Goal: Task Accomplishment & Management: Manage account settings

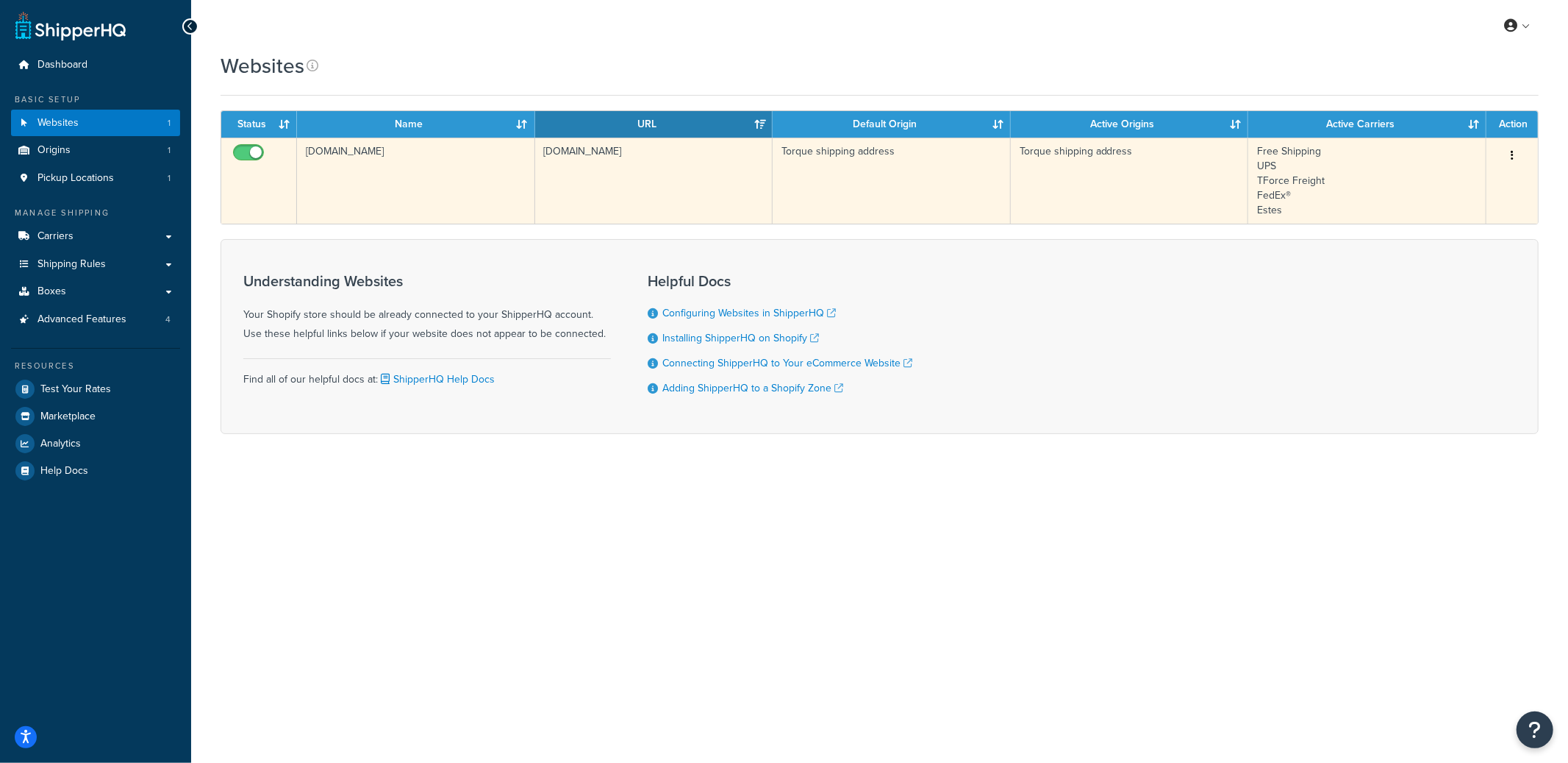
click at [446, 202] on td "torque-prod.myshopify.com" at bounding box center [415, 180] width 238 height 86
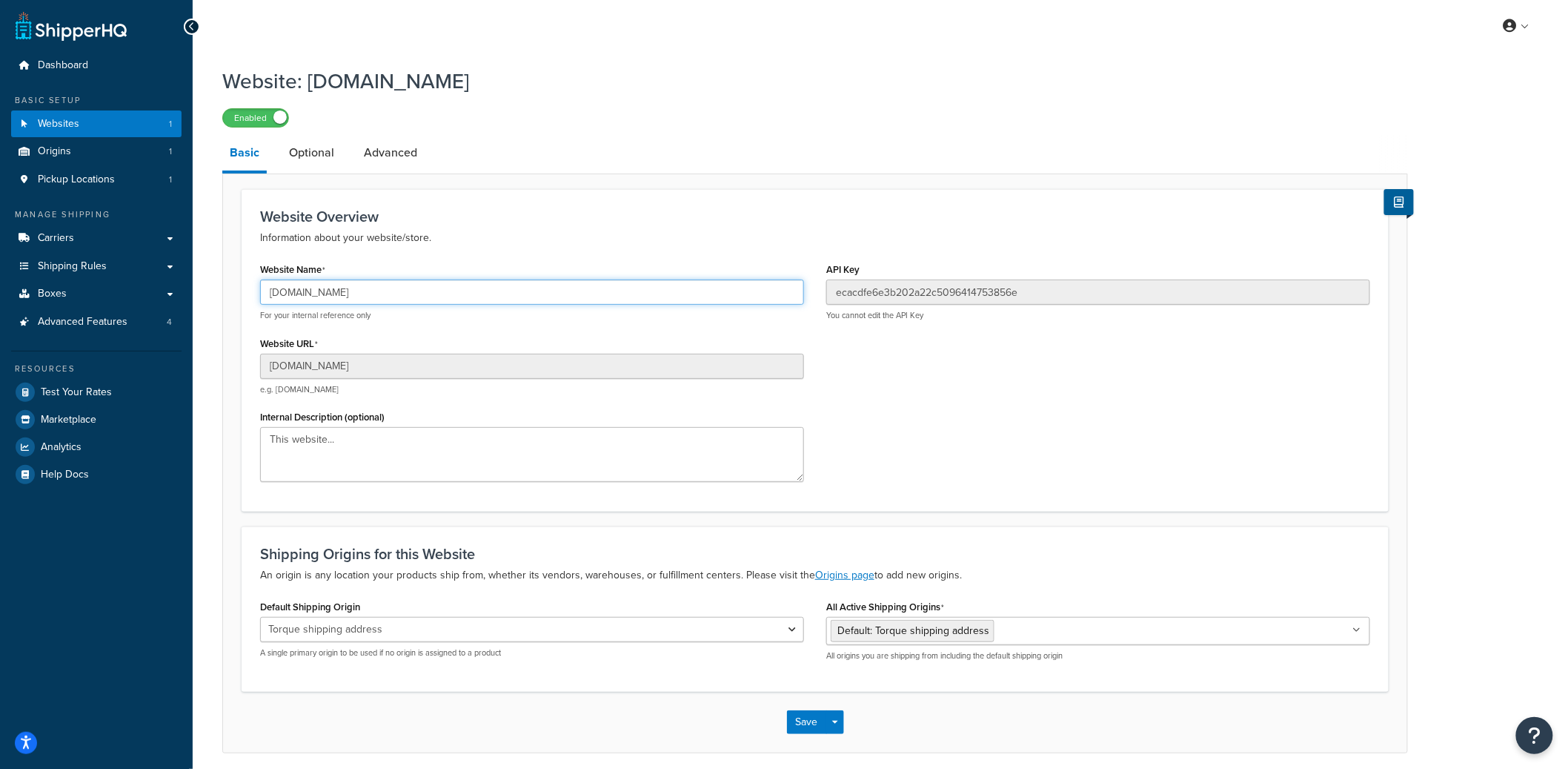
click at [336, 304] on input "[DOMAIN_NAME]" at bounding box center [532, 292] width 544 height 26
click at [337, 304] on input "[DOMAIN_NAME]" at bounding box center [532, 292] width 544 height 26
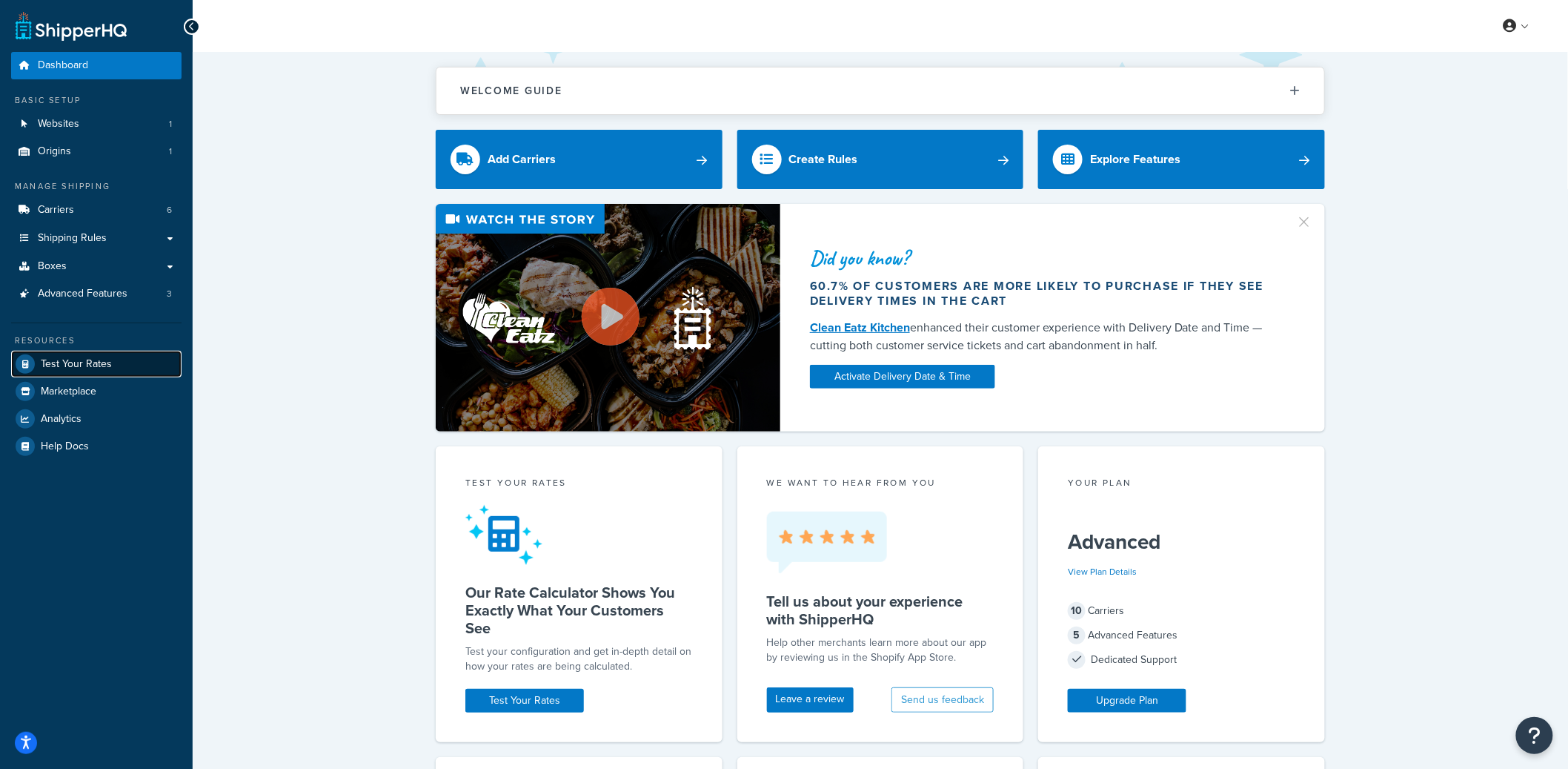
click at [97, 359] on span "Test Your Rates" at bounding box center [76, 365] width 71 height 13
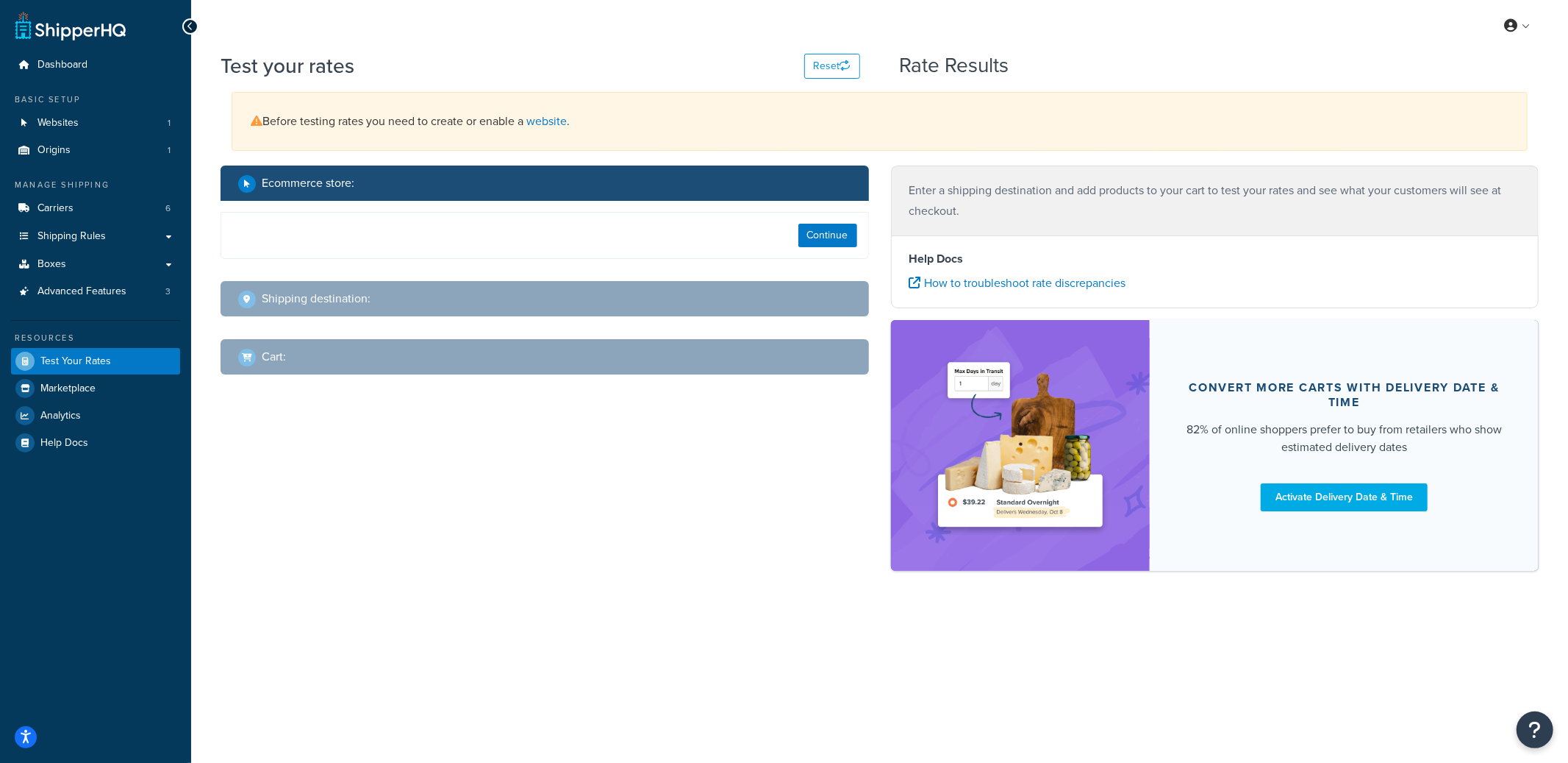
select select "TX"
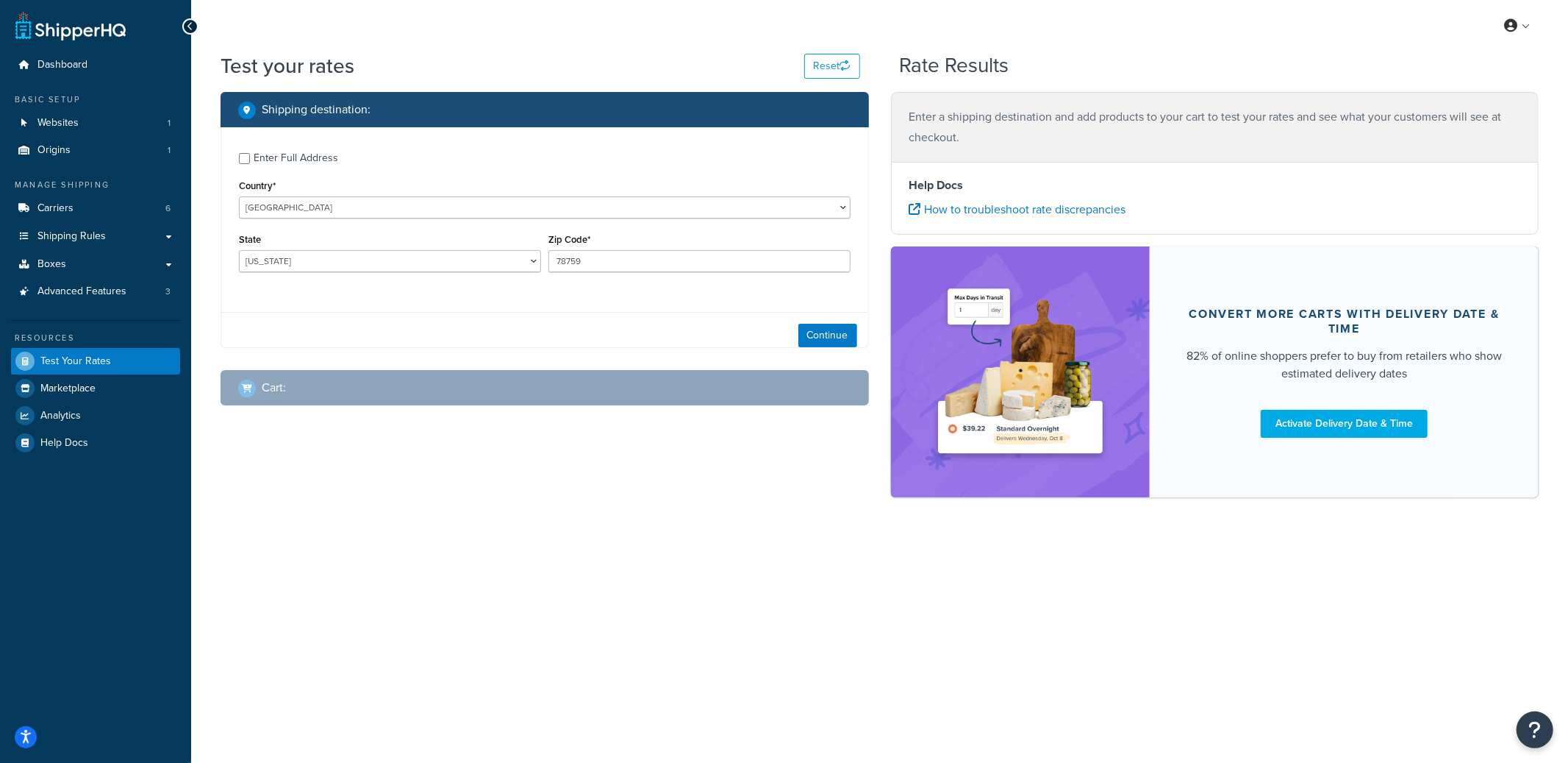
click at [327, 162] on div "Enter Full Address" at bounding box center [296, 158] width 85 height 21
click at [250, 162] on input "Enter Full Address" at bounding box center [244, 158] width 11 height 11
checkbox input "true"
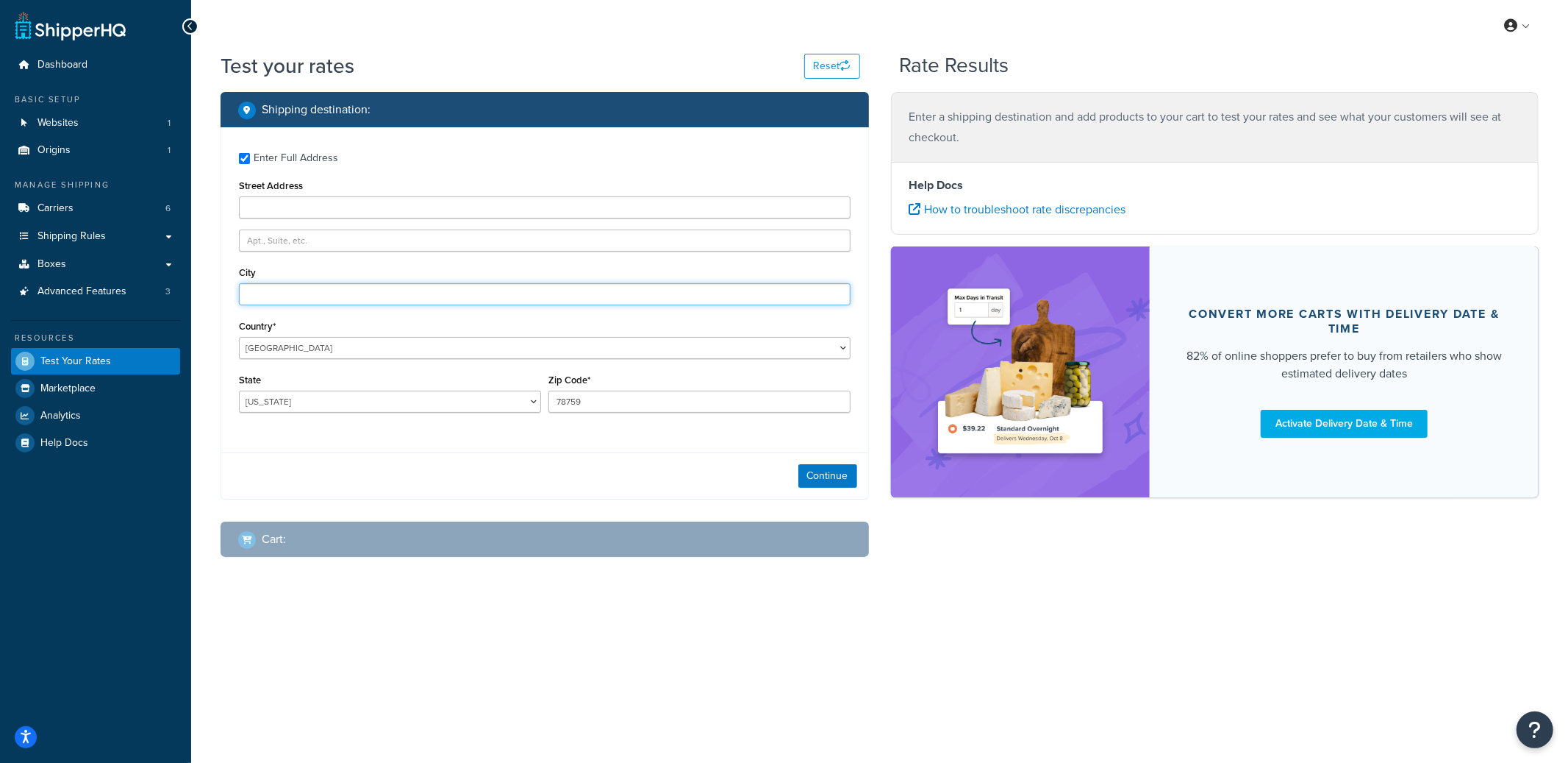
click at [278, 286] on input "City" at bounding box center [544, 294] width 612 height 22
type input "a"
type input "Austin"
click at [825, 482] on button "Continue" at bounding box center [828, 476] width 59 height 24
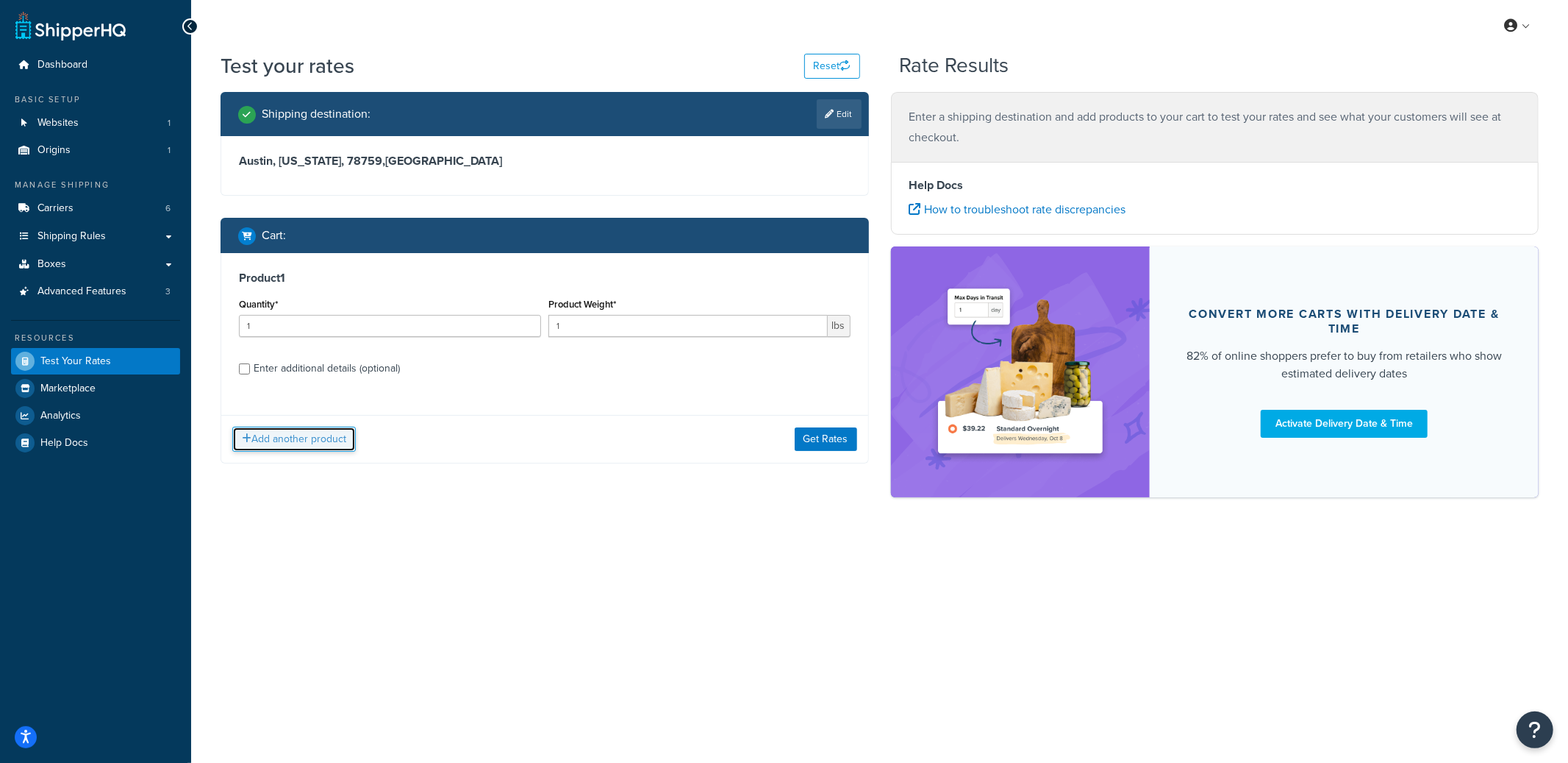
click at [267, 442] on button "Add another product" at bounding box center [294, 439] width 123 height 25
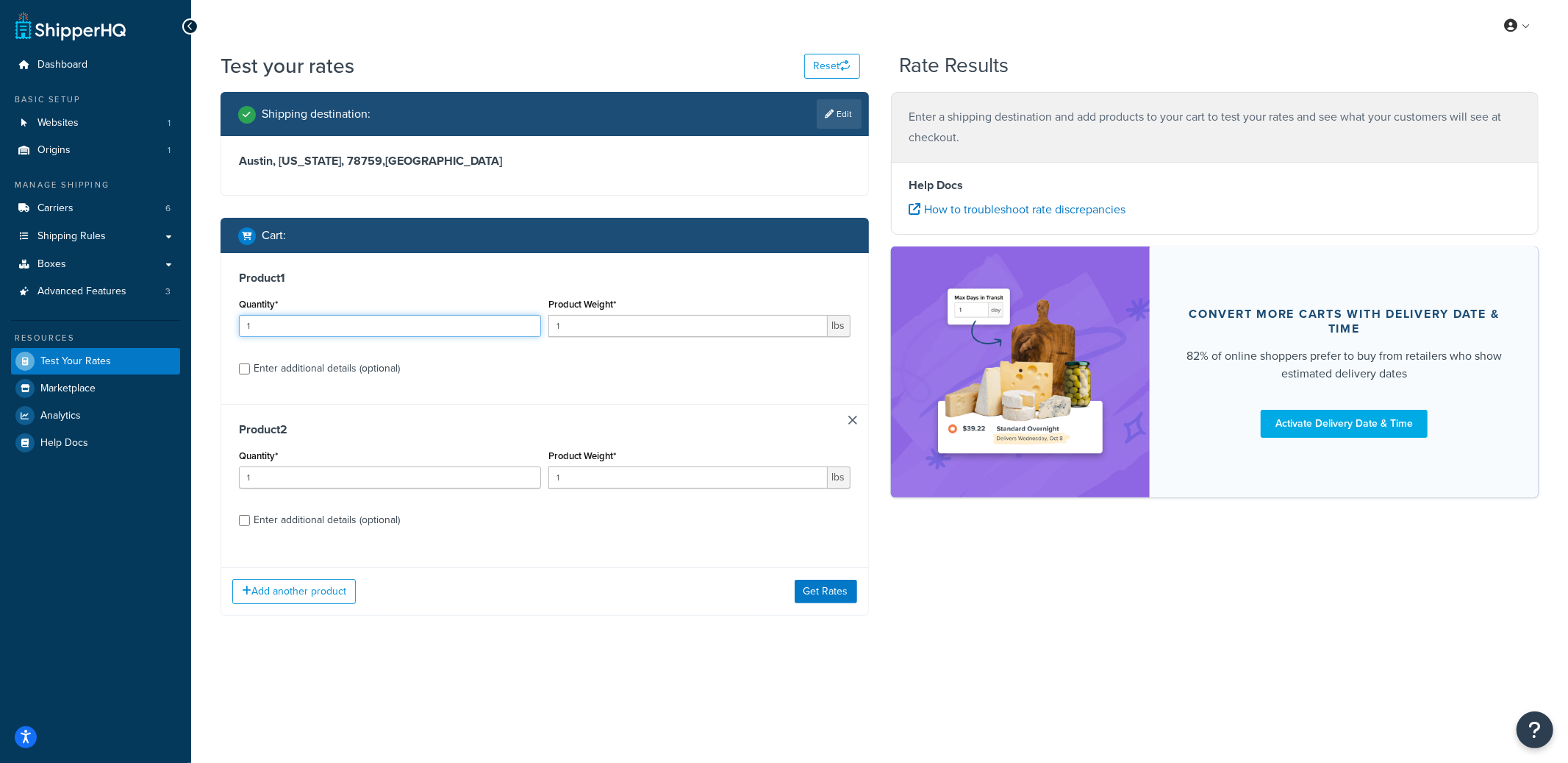
click at [318, 327] on input "1" at bounding box center [390, 326] width 302 height 22
click at [318, 325] on input "1" at bounding box center [390, 326] width 302 height 22
click at [318, 324] on input "1" at bounding box center [390, 326] width 302 height 22
click at [383, 364] on div "Enter additional details (optional)" at bounding box center [327, 369] width 146 height 21
click at [250, 364] on input "Enter additional details (optional)" at bounding box center [244, 369] width 11 height 11
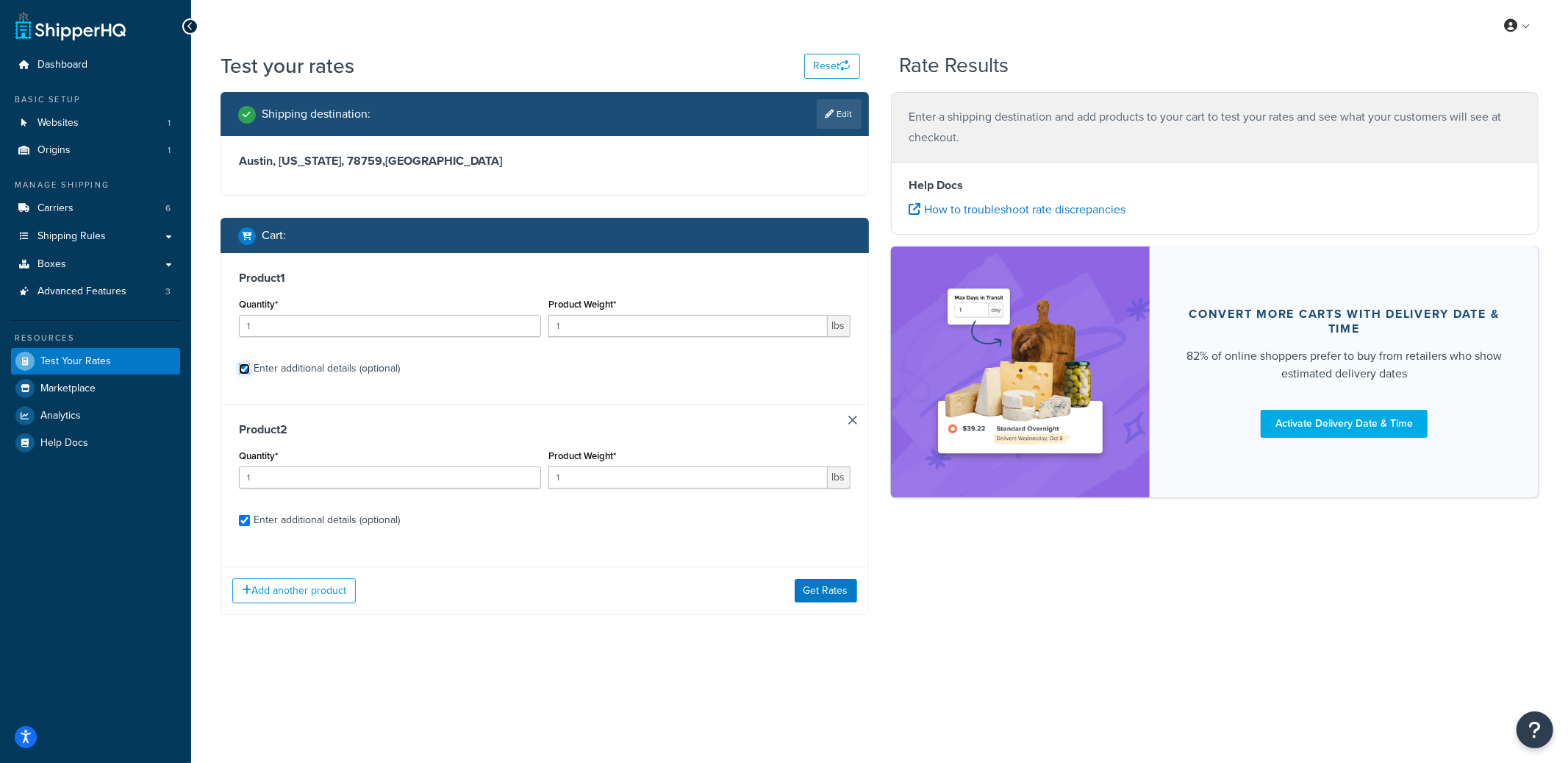
checkbox input "true"
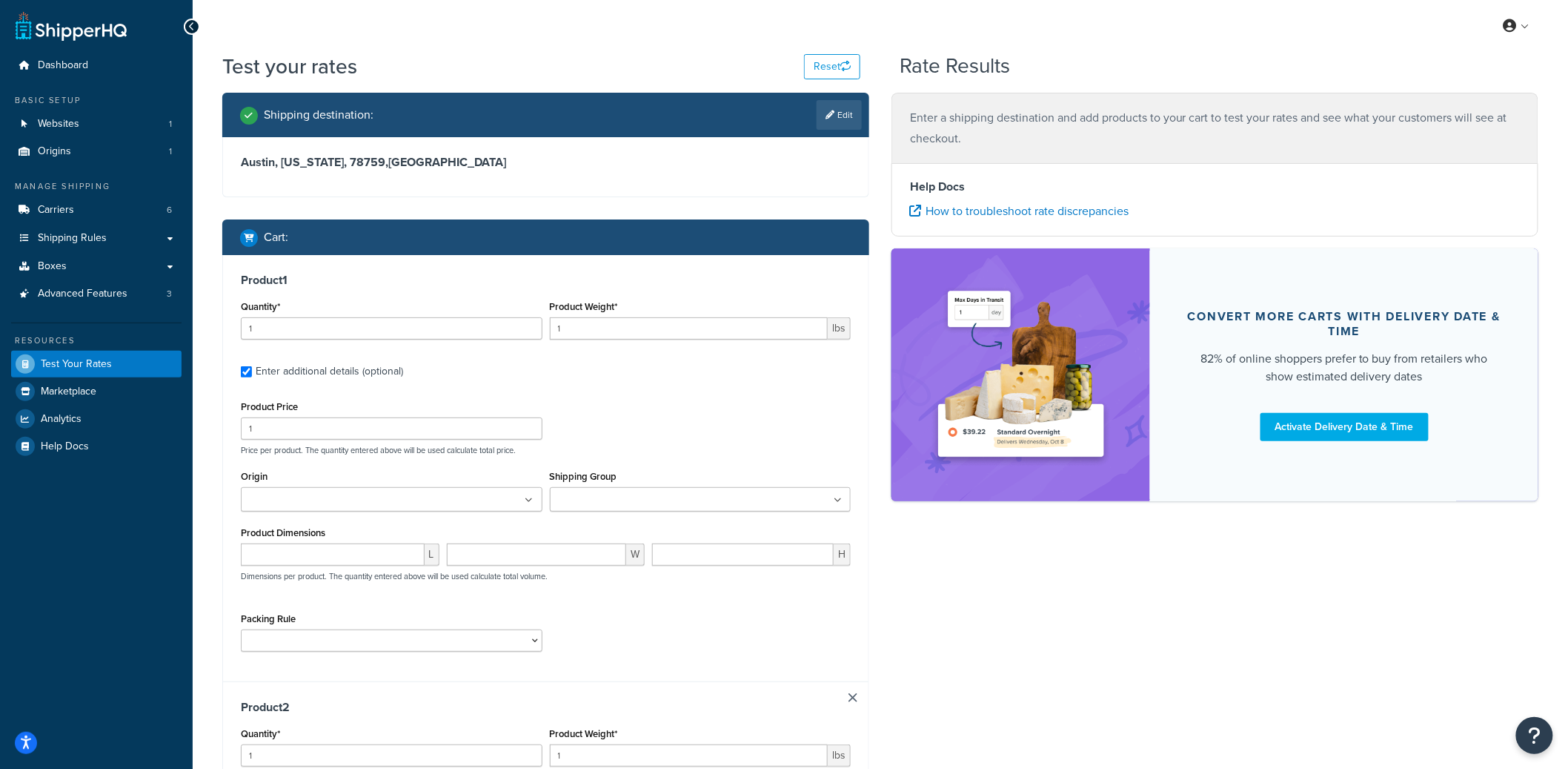
click at [617, 508] on input "Shipping Group" at bounding box center [620, 500] width 131 height 16
type input "acc"
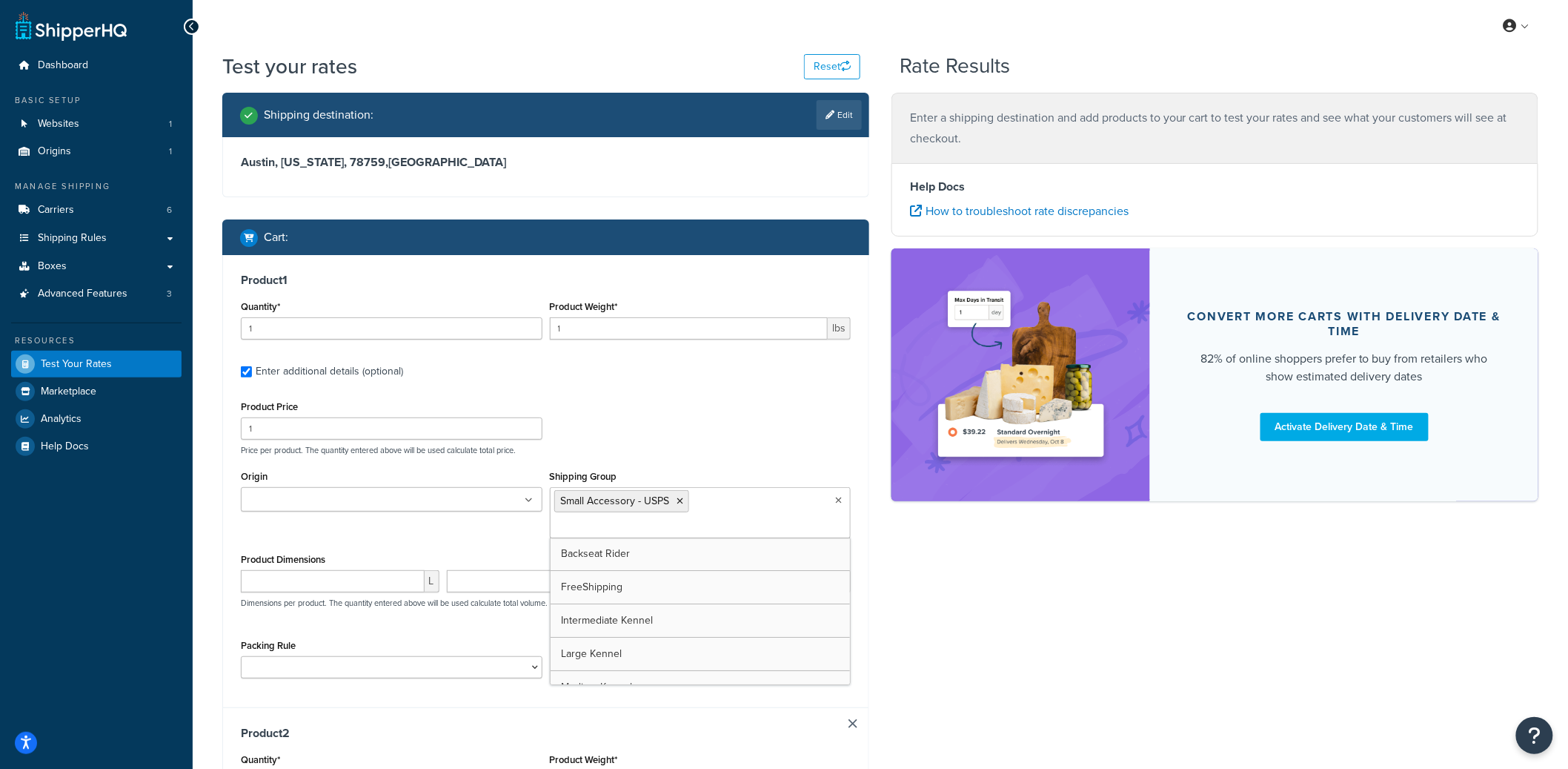
click at [683, 369] on label "Enter additional details (optional)" at bounding box center [554, 370] width 595 height 24
click at [252, 369] on input "Enter additional details (optional)" at bounding box center [246, 372] width 11 height 11
checkbox input "false"
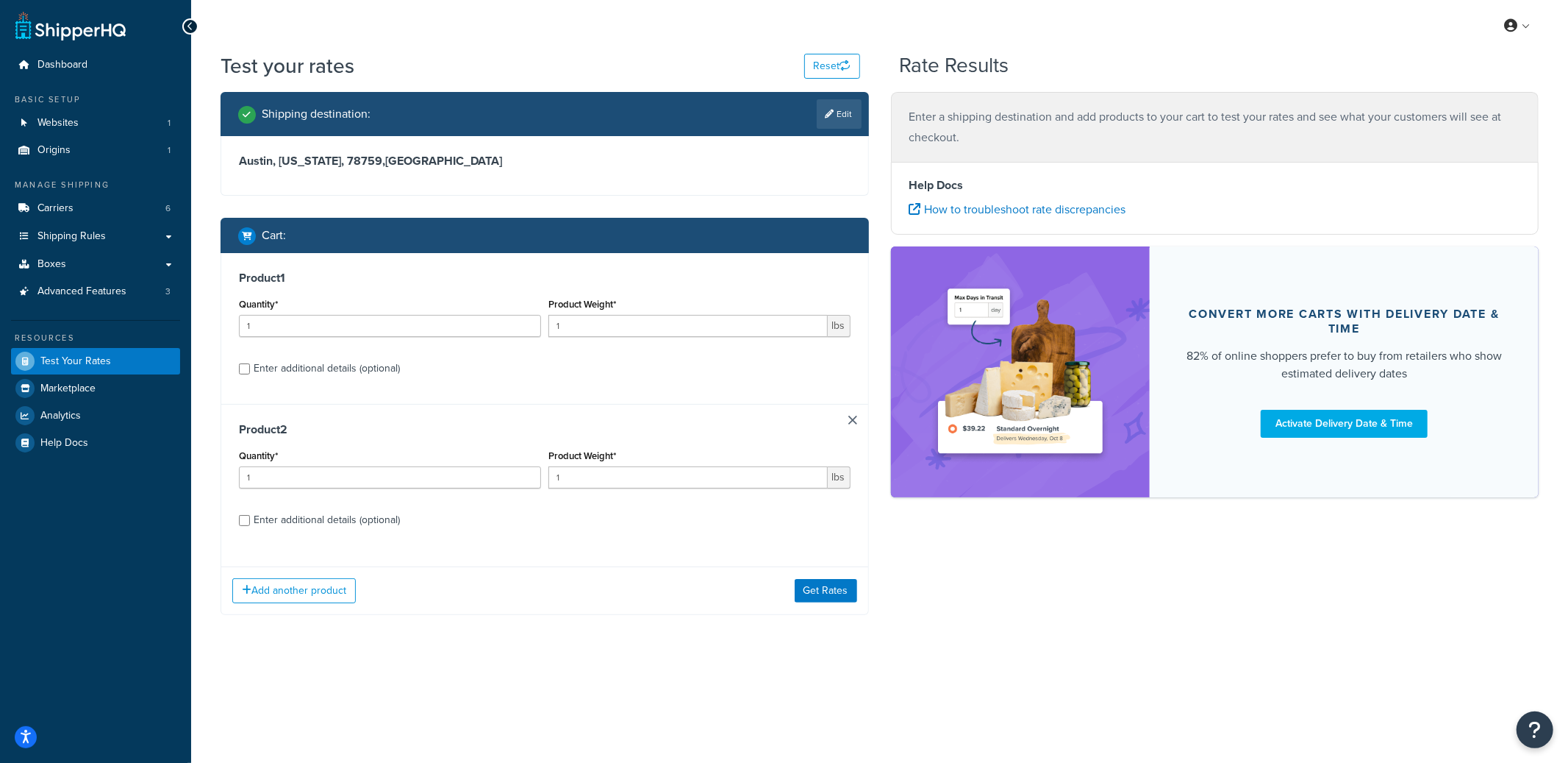
click at [669, 388] on div "Product 1 Quantity* 1 Product Weight* 1 lbs Enter additional details (optional)" at bounding box center [545, 328] width 647 height 150
click at [347, 366] on div "Enter additional details (optional)" at bounding box center [327, 369] width 146 height 21
click at [250, 366] on input "Enter additional details (optional)" at bounding box center [244, 369] width 11 height 11
checkbox input "true"
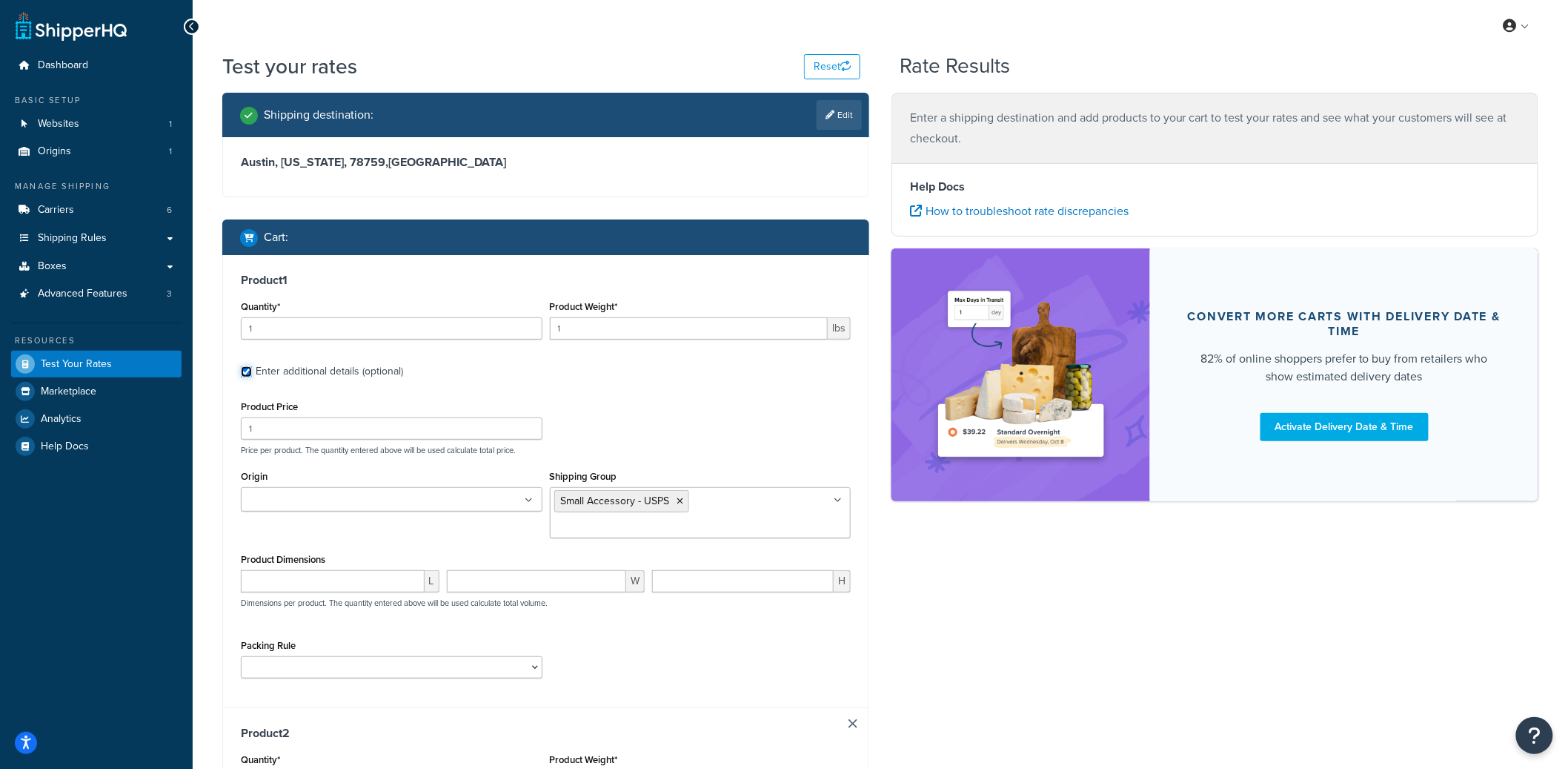
scroll to position [500, 0]
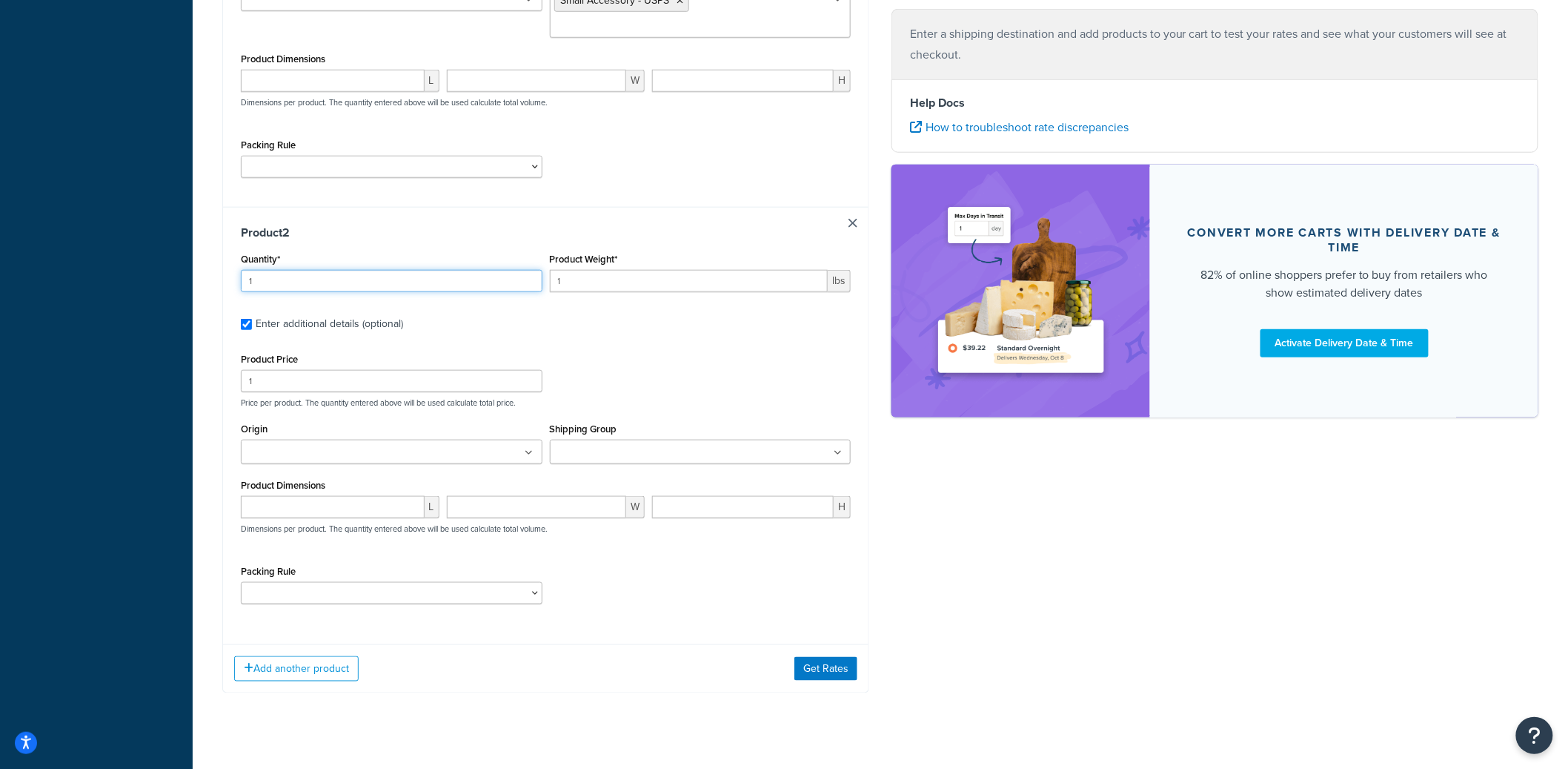
click at [304, 270] on input "1" at bounding box center [392, 281] width 301 height 22
type input "25"
click at [568, 440] on ul at bounding box center [700, 452] width 301 height 25
click at [992, 575] on div "Shipping destination : Edit Austin, Texas, 78759 , United States Cart : Product…" at bounding box center [881, 156] width 1338 height 1127
click at [838, 661] on button "Get Rates" at bounding box center [825, 672] width 63 height 24
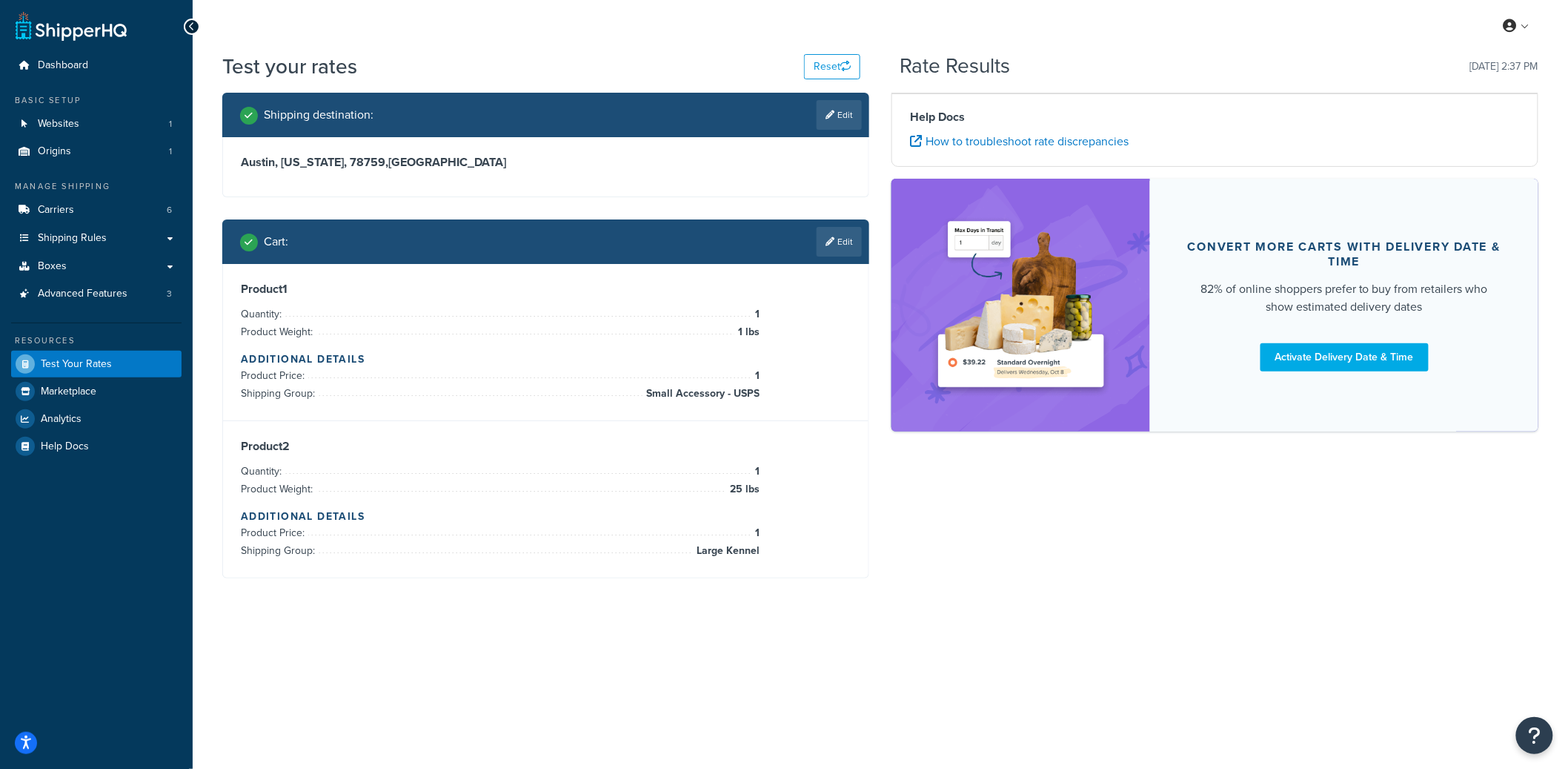
scroll to position [0, 0]
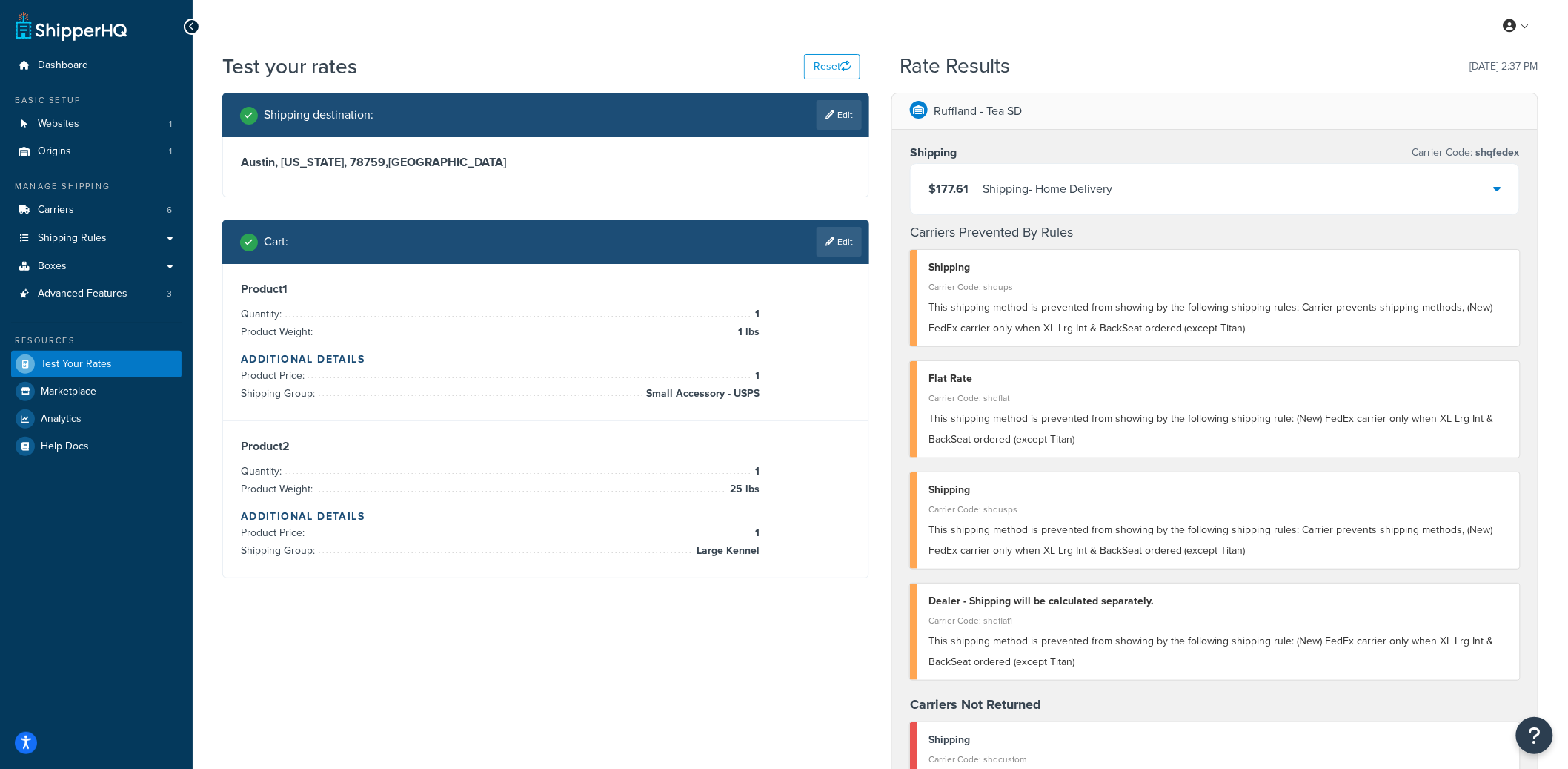
click at [1089, 195] on div "Shipping - Home Delivery" at bounding box center [1047, 189] width 130 height 21
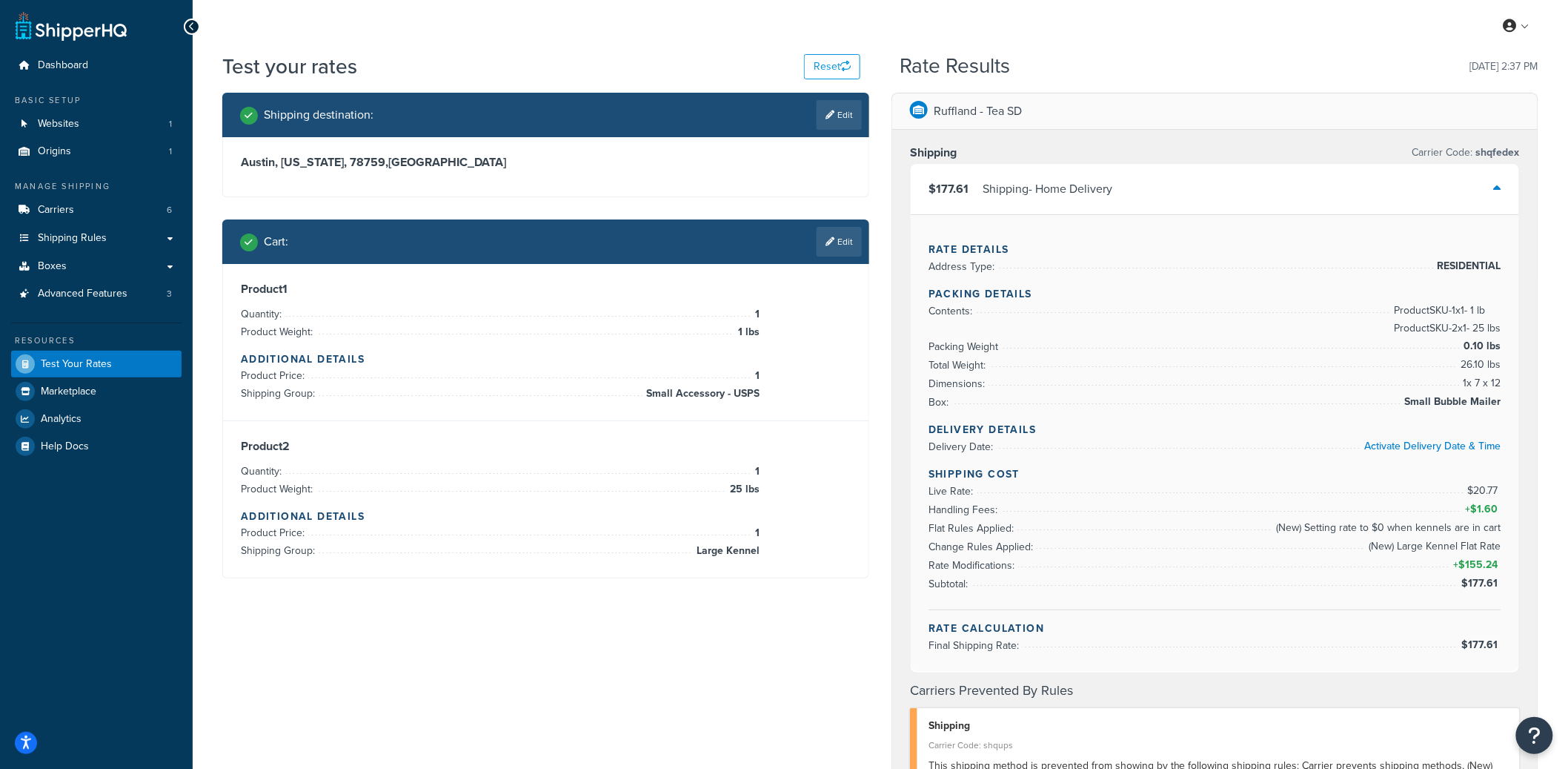
click at [1112, 191] on div "Shipping - Home Delivery" at bounding box center [1047, 189] width 130 height 21
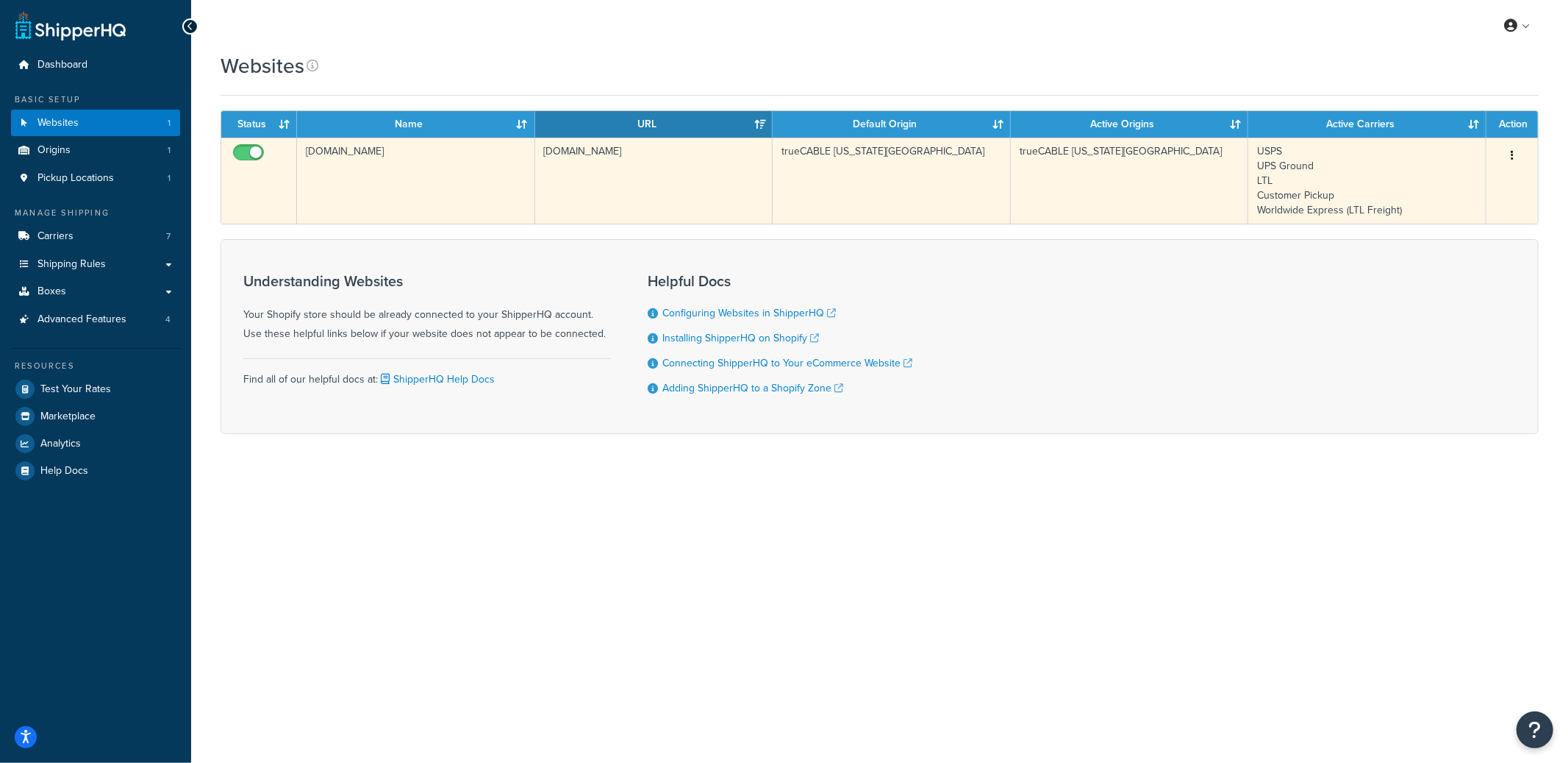
click at [419, 180] on td "[DOMAIN_NAME]" at bounding box center [415, 180] width 238 height 86
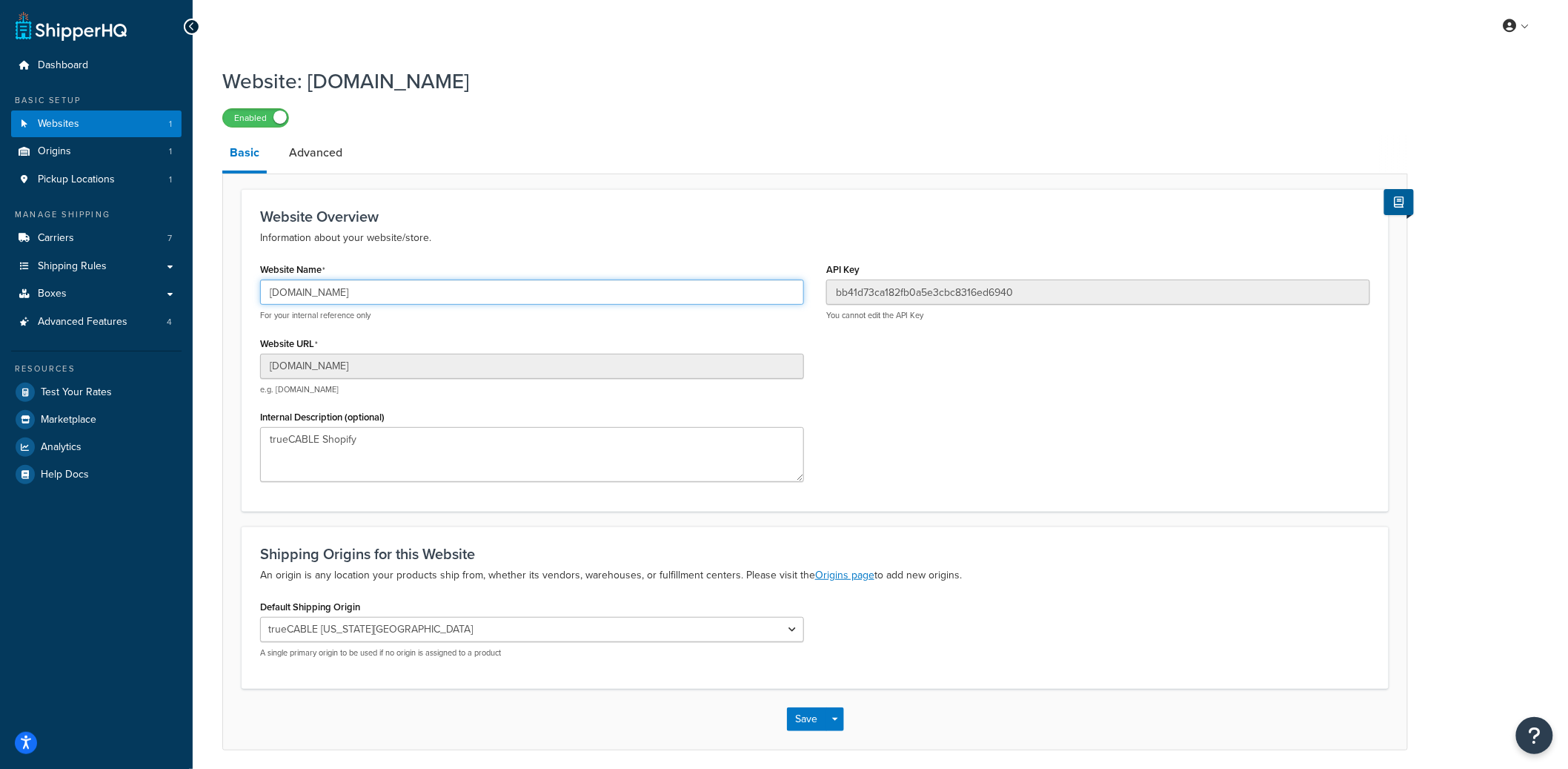
click at [364, 299] on input "[DOMAIN_NAME]" at bounding box center [532, 292] width 544 height 26
click at [364, 299] on input "truecable-usd.myshopify.com" at bounding box center [532, 292] width 544 height 26
click at [367, 298] on input "truecable-usd.myshopify.com" at bounding box center [532, 292] width 544 height 26
click at [366, 295] on input "truecable-usd.myshopify.com" at bounding box center [532, 292] width 544 height 26
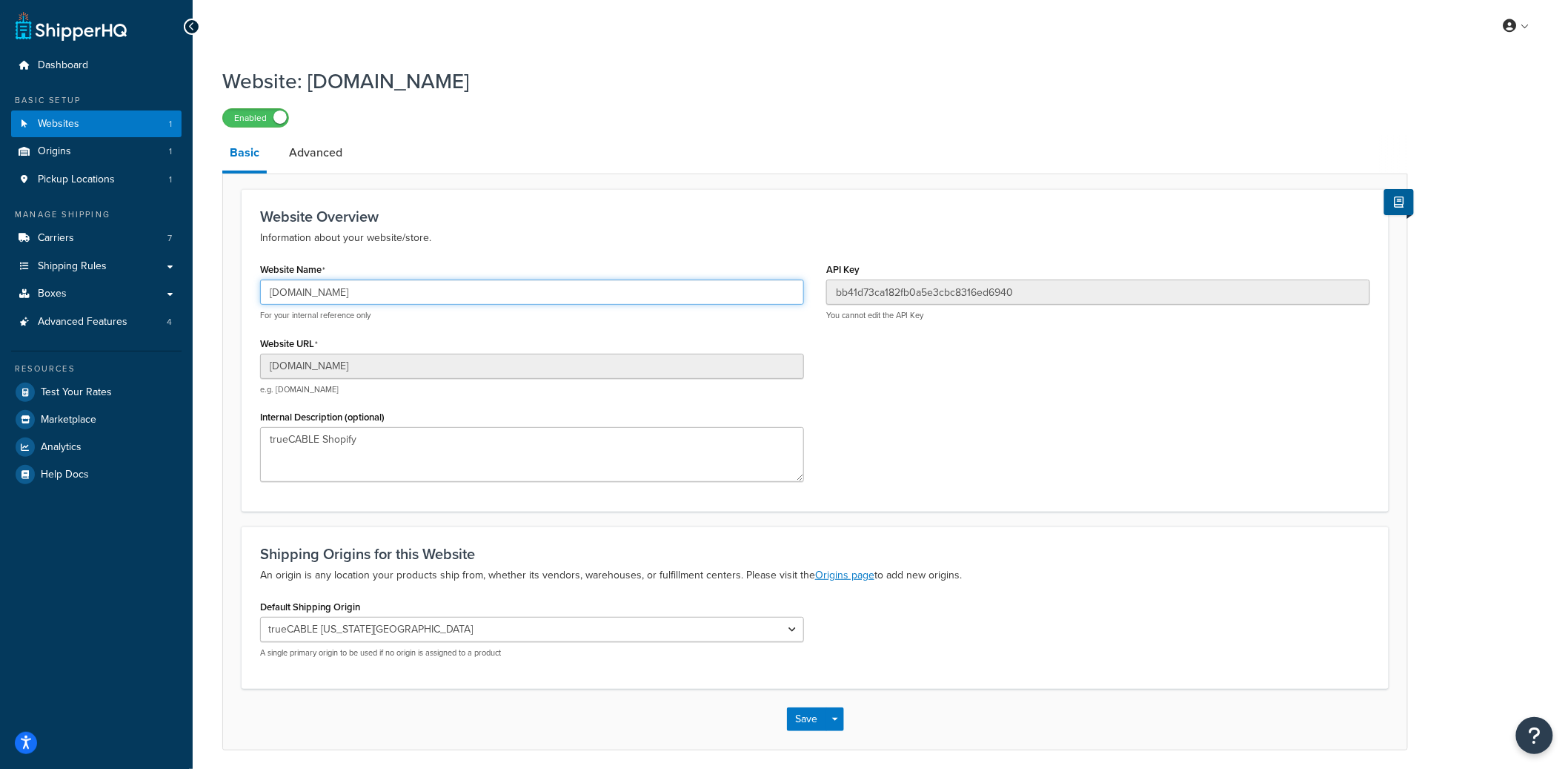
click at [366, 295] on input "truecable-usd.myshopify.com" at bounding box center [532, 292] width 544 height 26
click at [366, 295] on input "[DOMAIN_NAME]" at bounding box center [532, 292] width 544 height 26
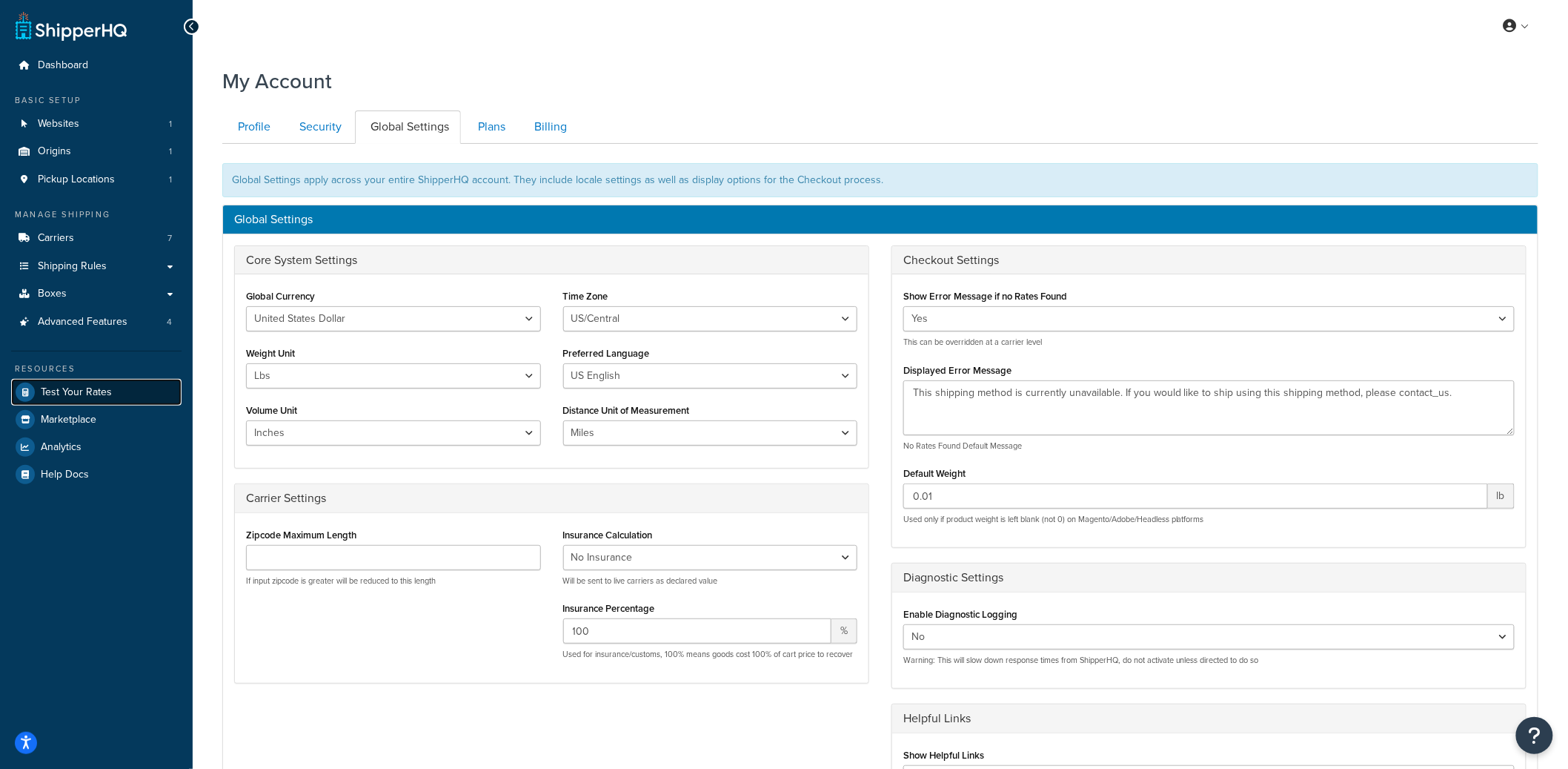
click at [93, 386] on span "Test Your Rates" at bounding box center [76, 392] width 71 height 13
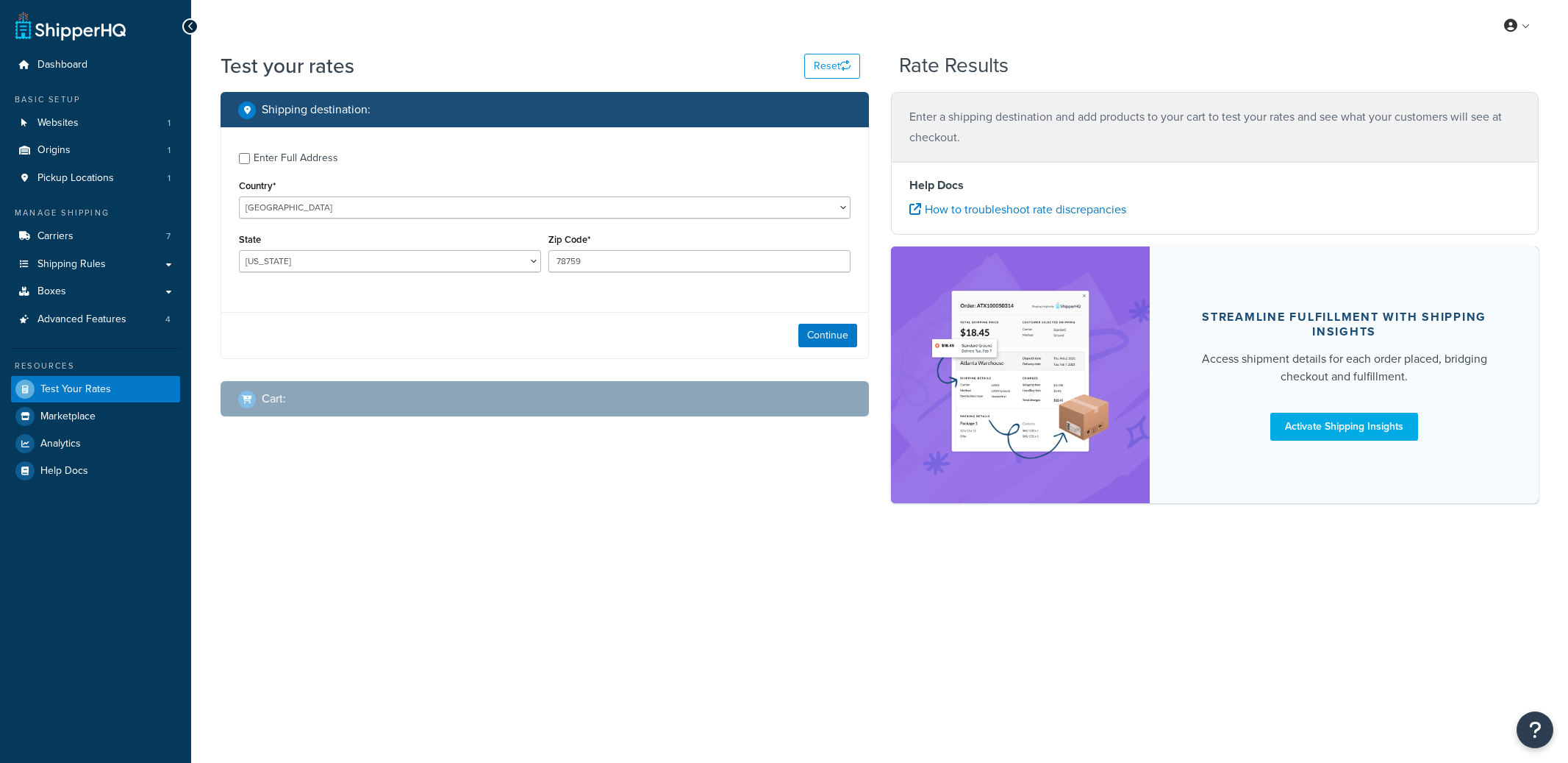
select select "[GEOGRAPHIC_DATA]"
checkbox input "true"
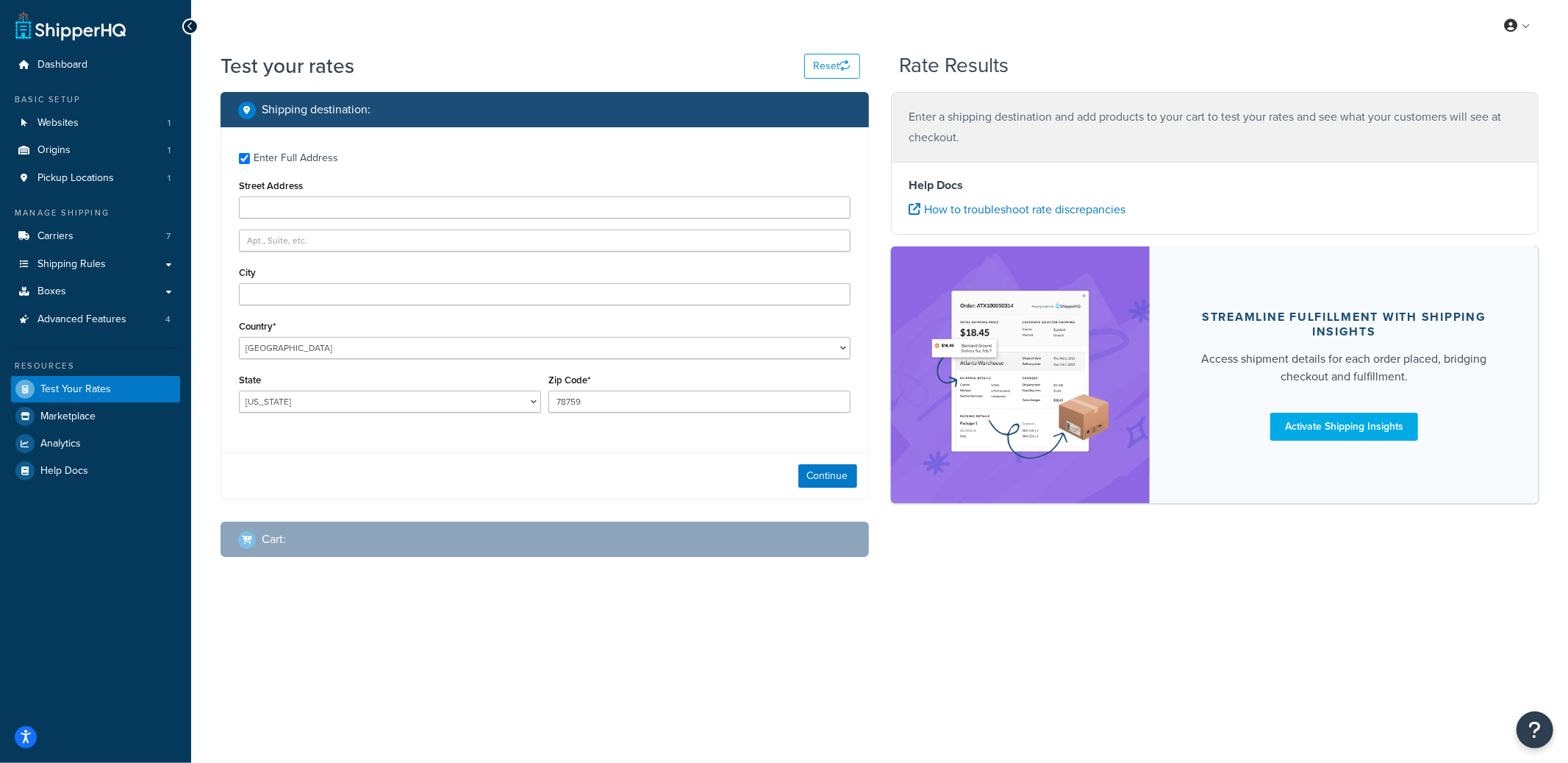
type input "[STREET_ADDRESS]"
type input "[PERSON_NAME]"
type input "29410"
select select "SC"
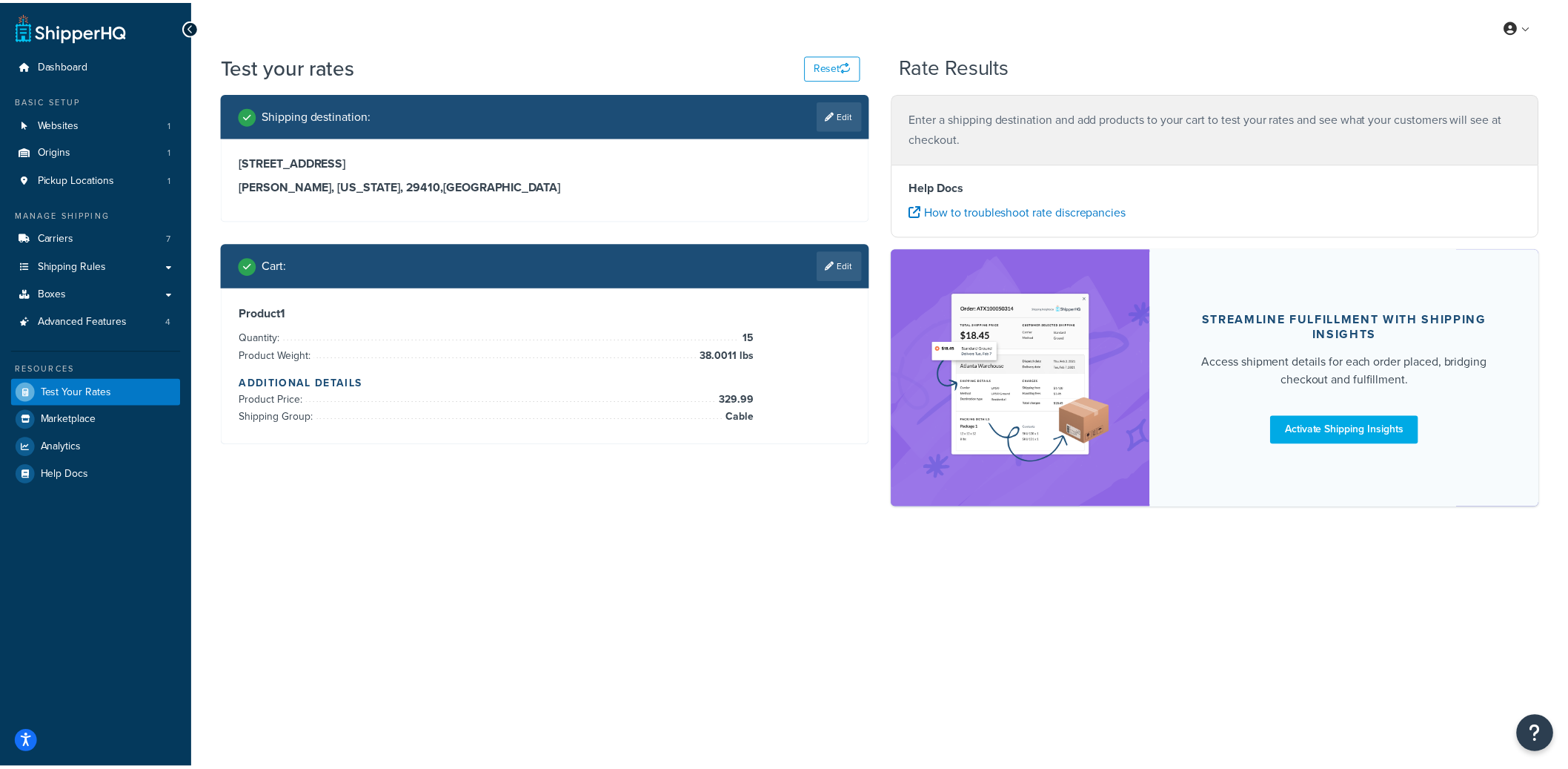
scroll to position [141, 0]
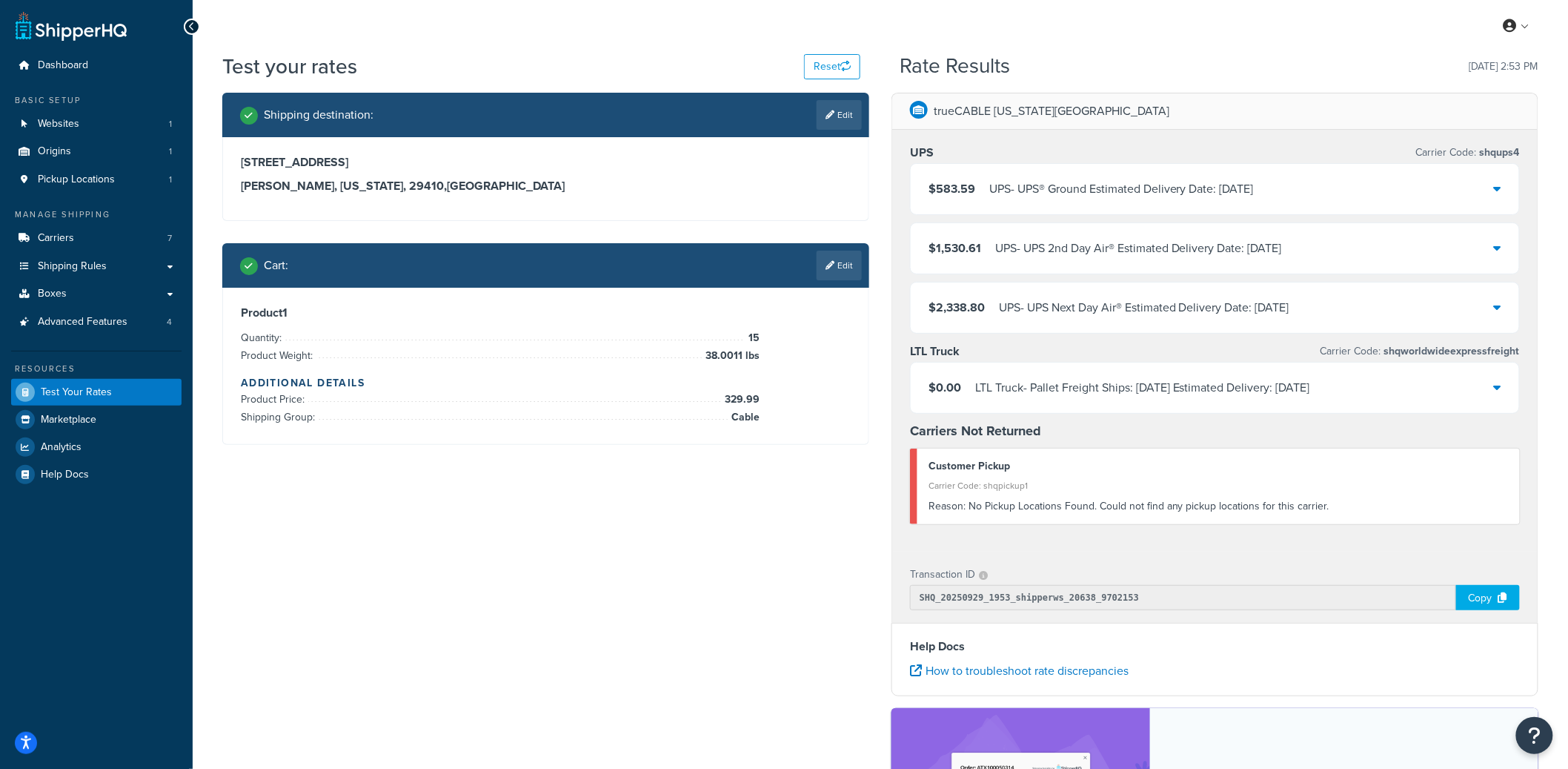
click at [1385, 399] on div "$0.00 LTL Truck - Pallet Freight Ships: Tue, Sep 30 Estimated Delivery: Thu, Oc…" at bounding box center [1215, 387] width 609 height 50
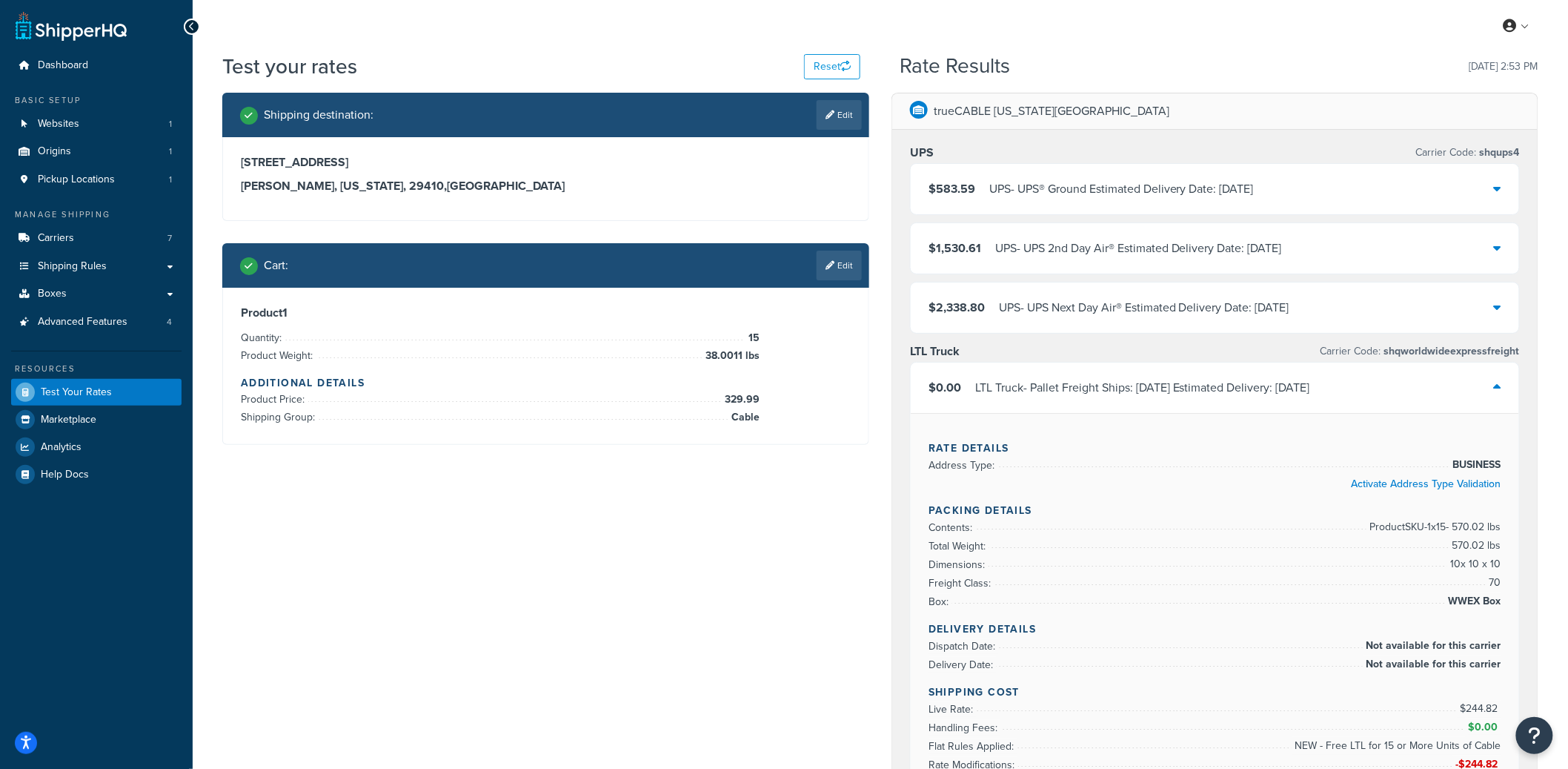
click at [1450, 353] on span "shqworldwideexpressfreight" at bounding box center [1451, 351] width 139 height 16
copy span "shqworldwideexpressfreight"
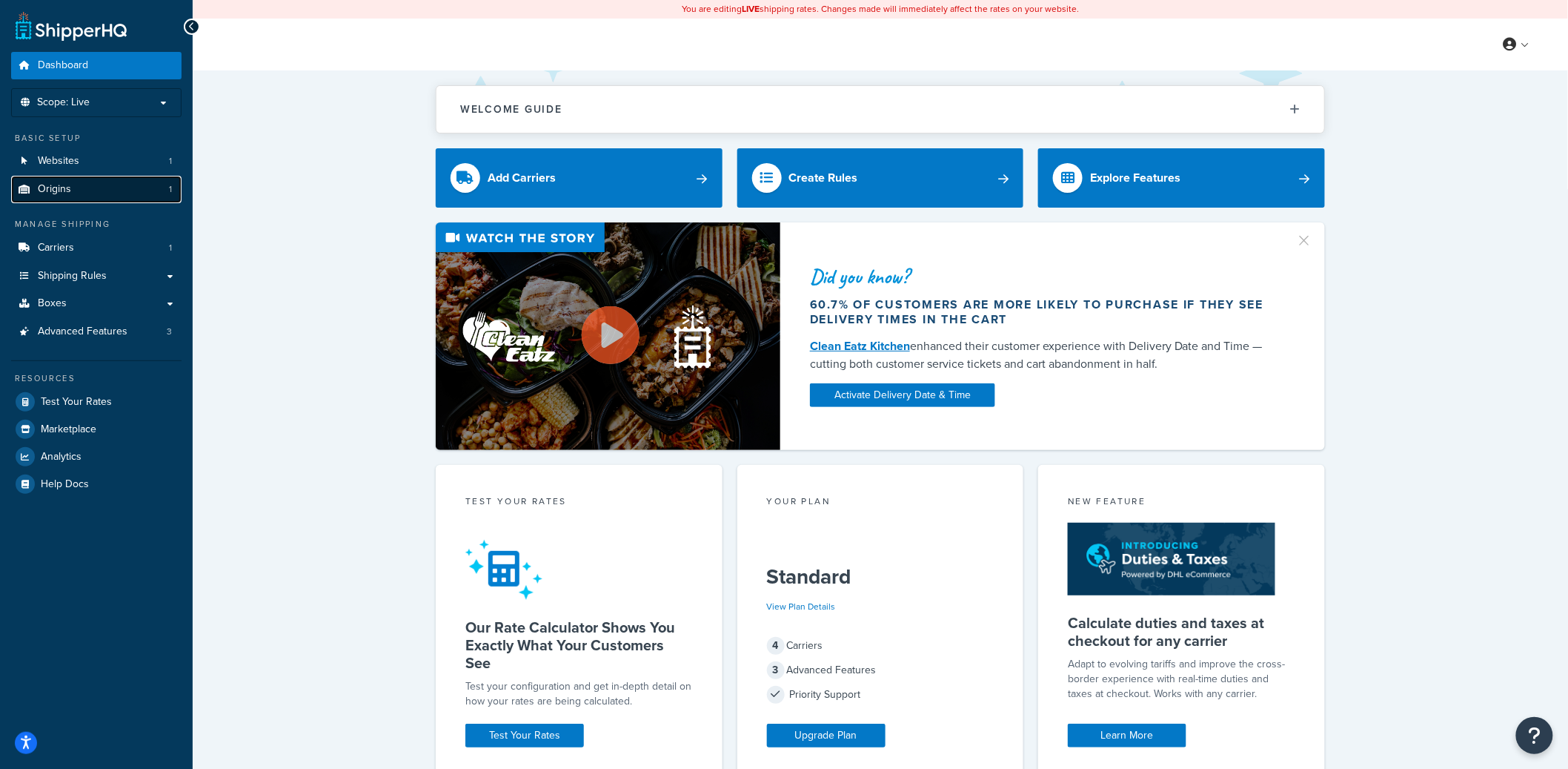
click at [112, 195] on link "Origins 1" at bounding box center [97, 189] width 171 height 27
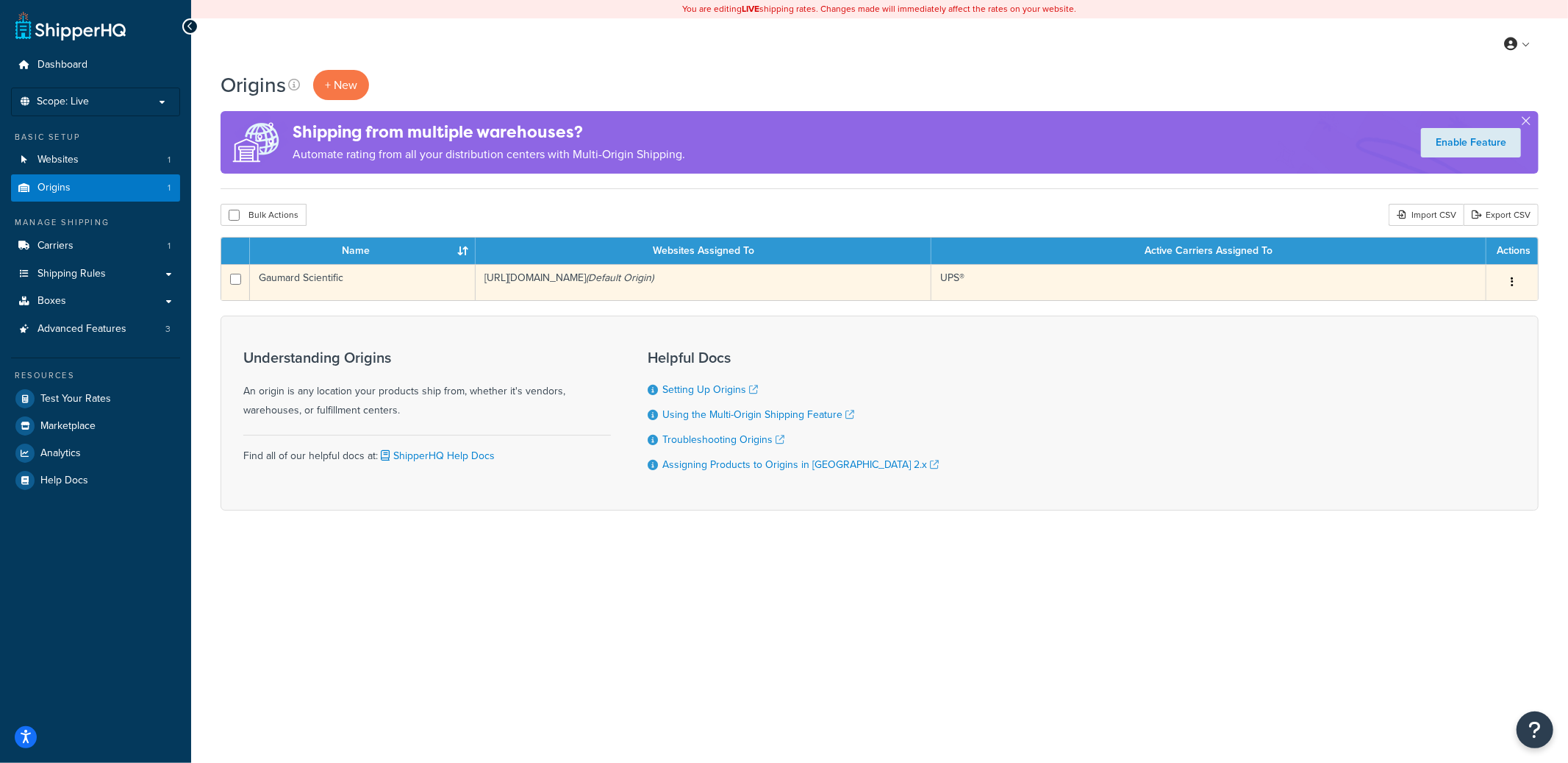
click at [653, 285] on icon "(Default Origin)" at bounding box center [619, 278] width 67 height 16
click at [665, 287] on td "https://www.gaumard.com (Default Origin)" at bounding box center [703, 283] width 456 height 36
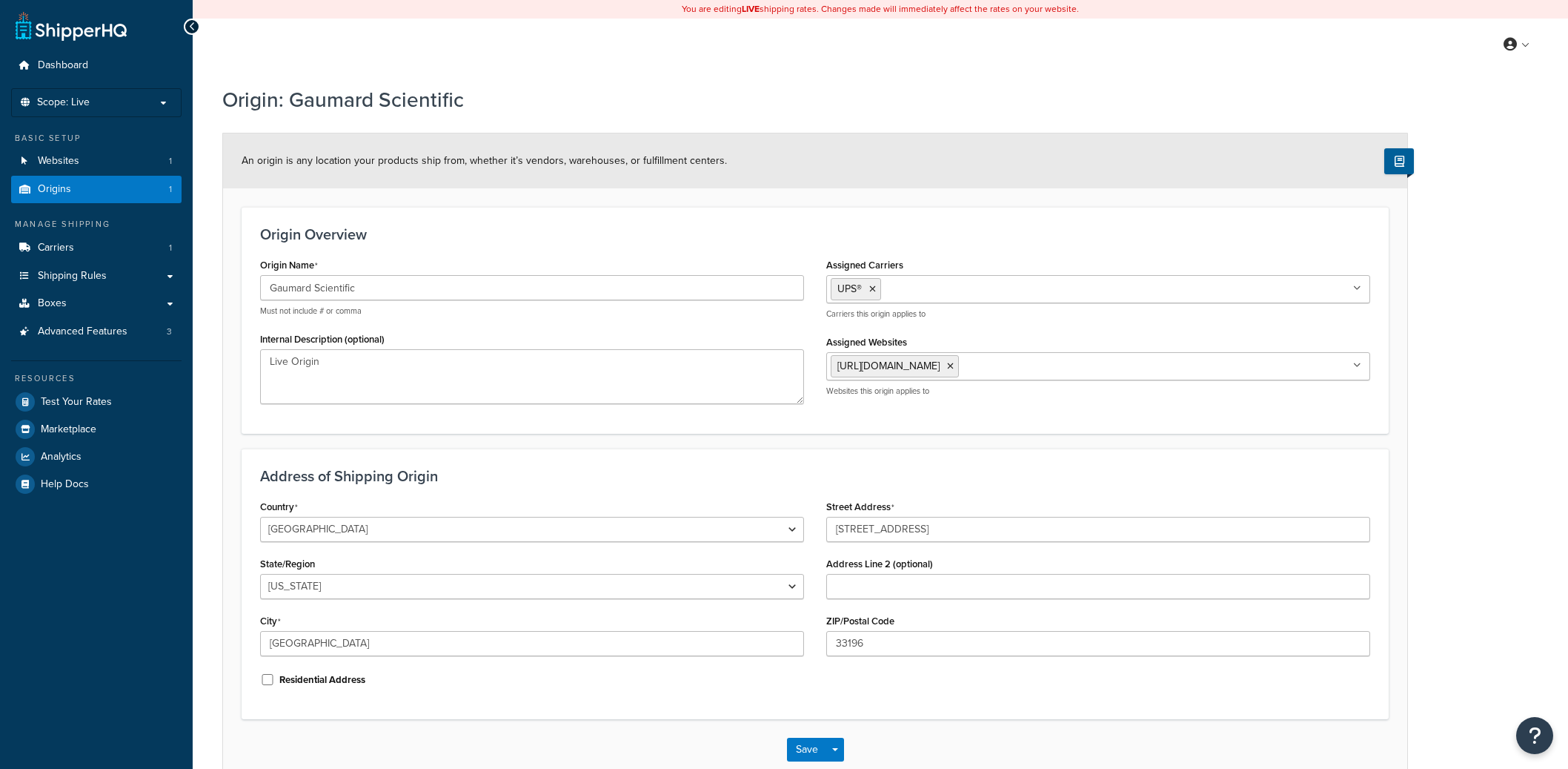
select select "9"
click at [69, 244] on span "Carriers" at bounding box center [56, 248] width 37 height 13
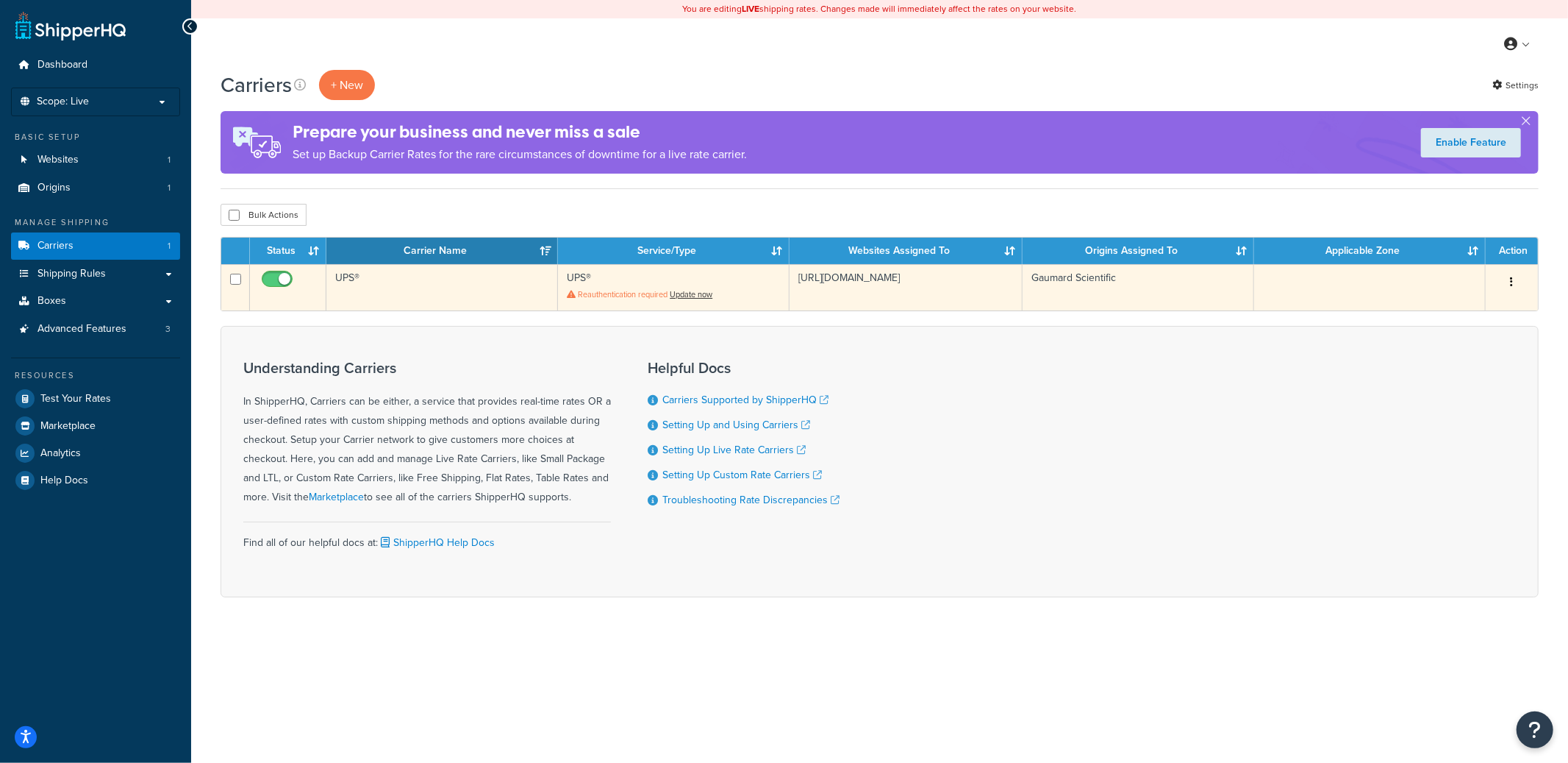
click at [468, 296] on td "UPS®" at bounding box center [442, 287] width 232 height 47
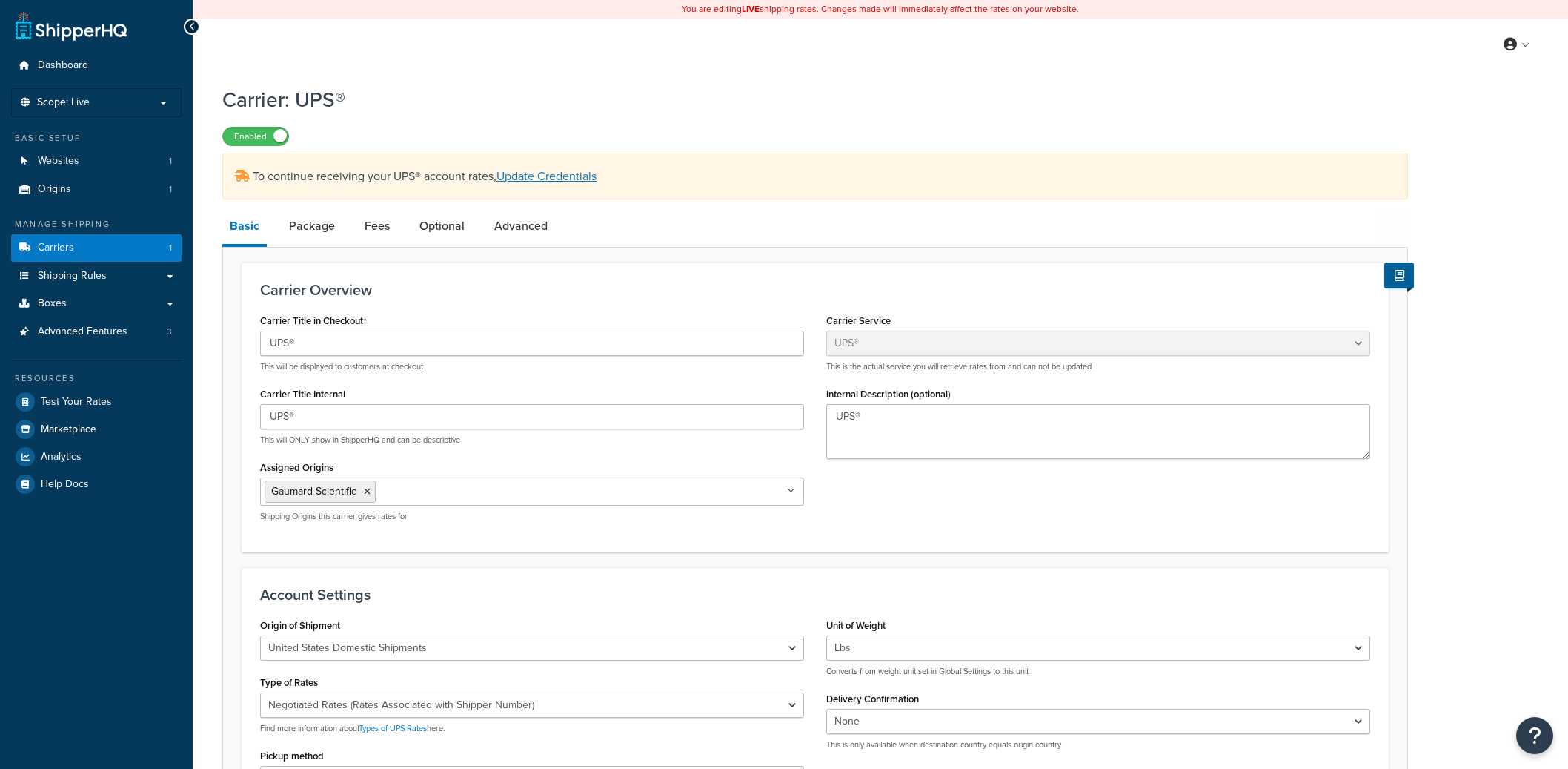
select select "ups"
click at [318, 230] on link "Package" at bounding box center [312, 226] width 61 height 36
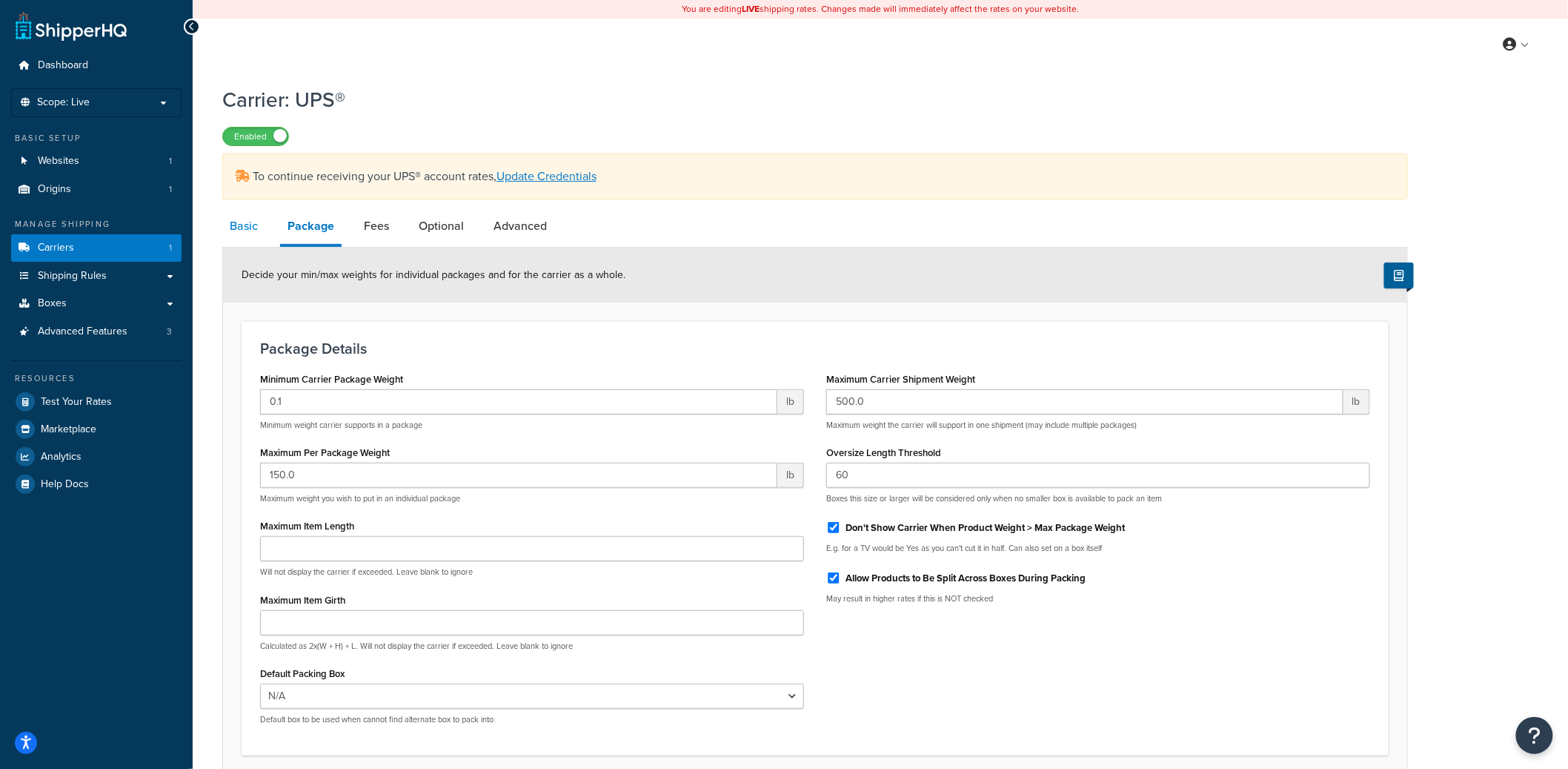
click at [230, 225] on link "Basic" at bounding box center [244, 226] width 43 height 36
select select "ups"
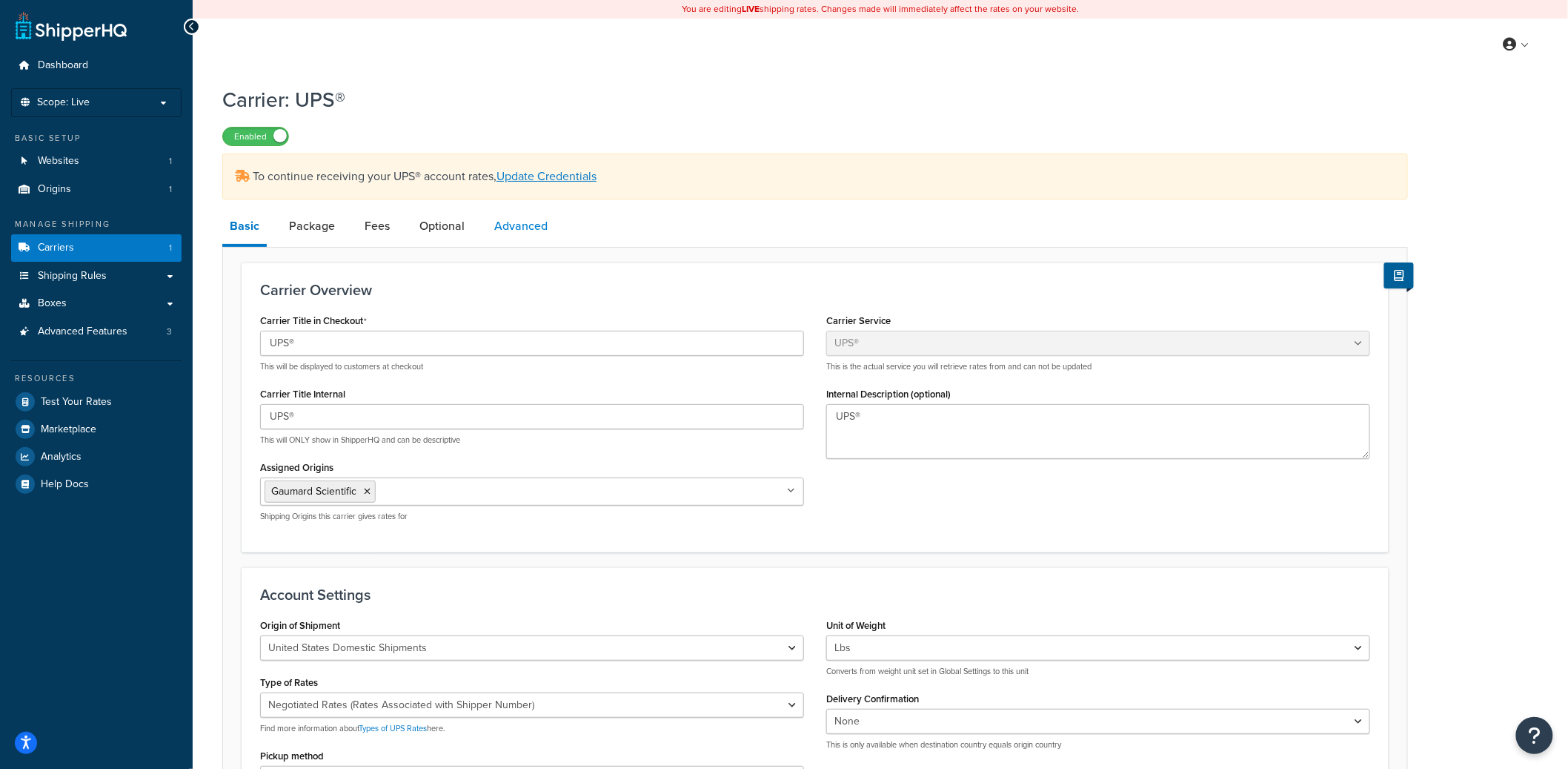
click at [535, 235] on link "Advanced" at bounding box center [520, 226] width 68 height 36
select select "false"
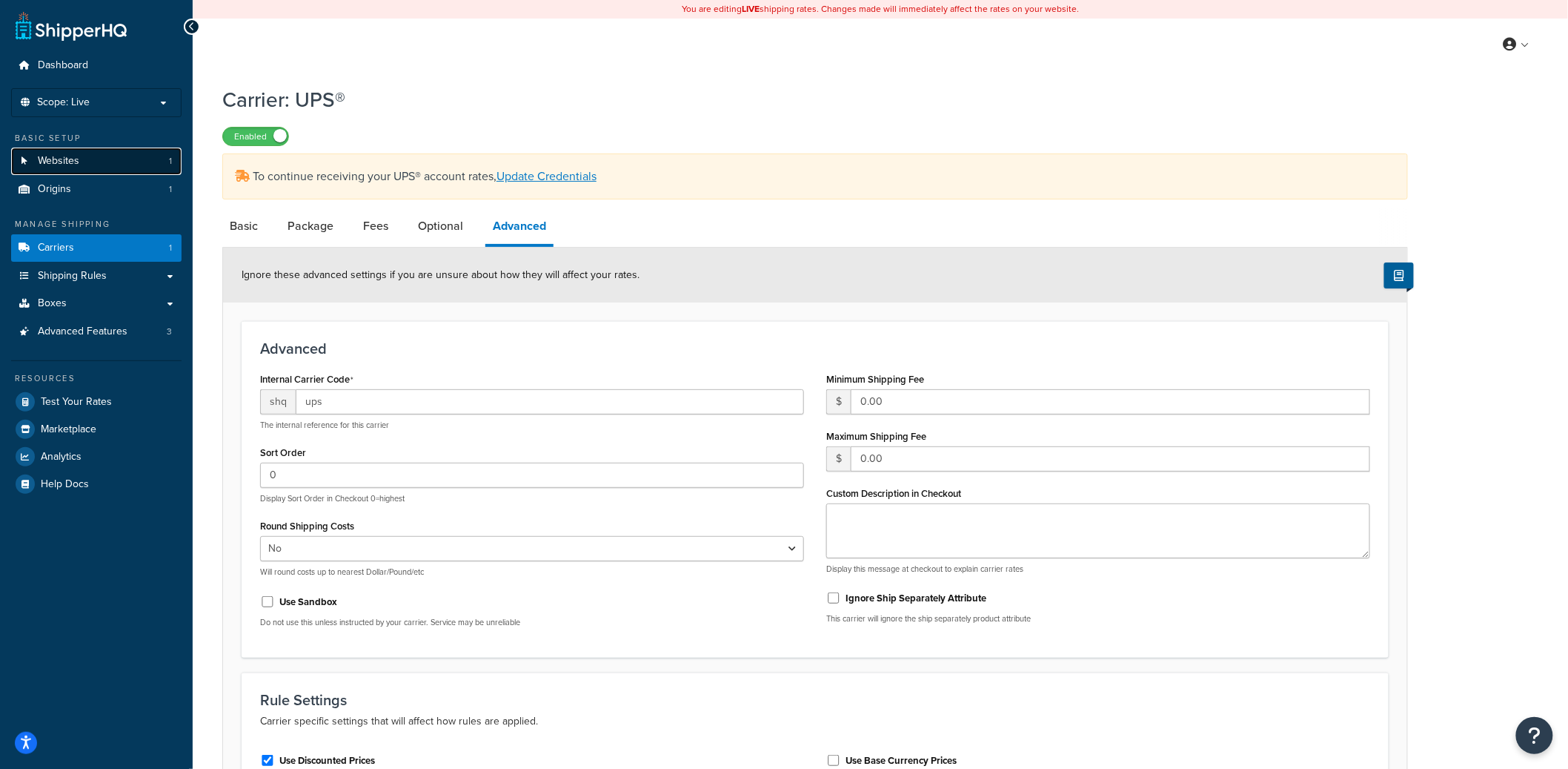
click at [110, 172] on link "Websites 1" at bounding box center [97, 161] width 171 height 27
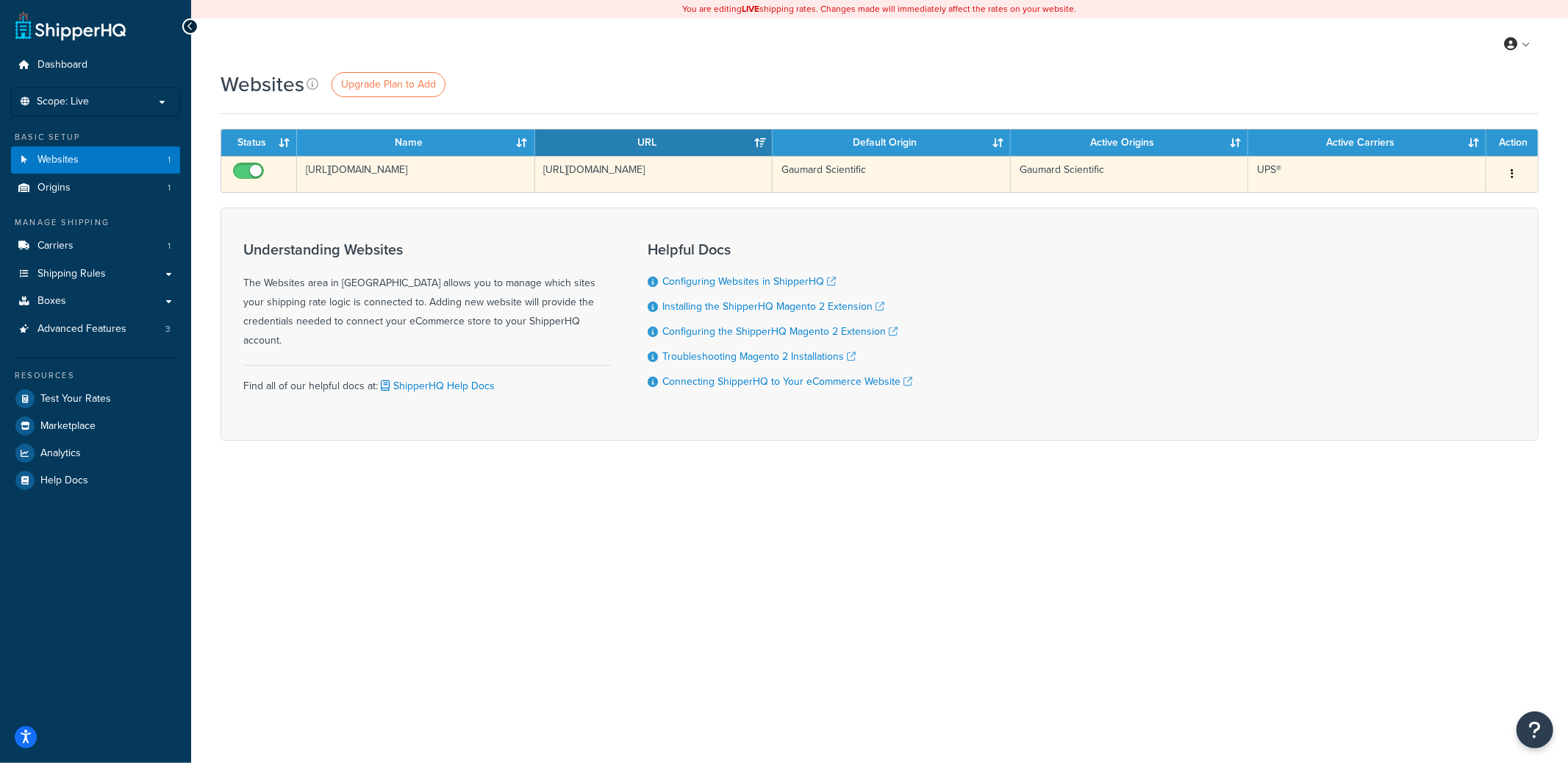
click at [490, 179] on td "[URL][DOMAIN_NAME]" at bounding box center [415, 174] width 238 height 36
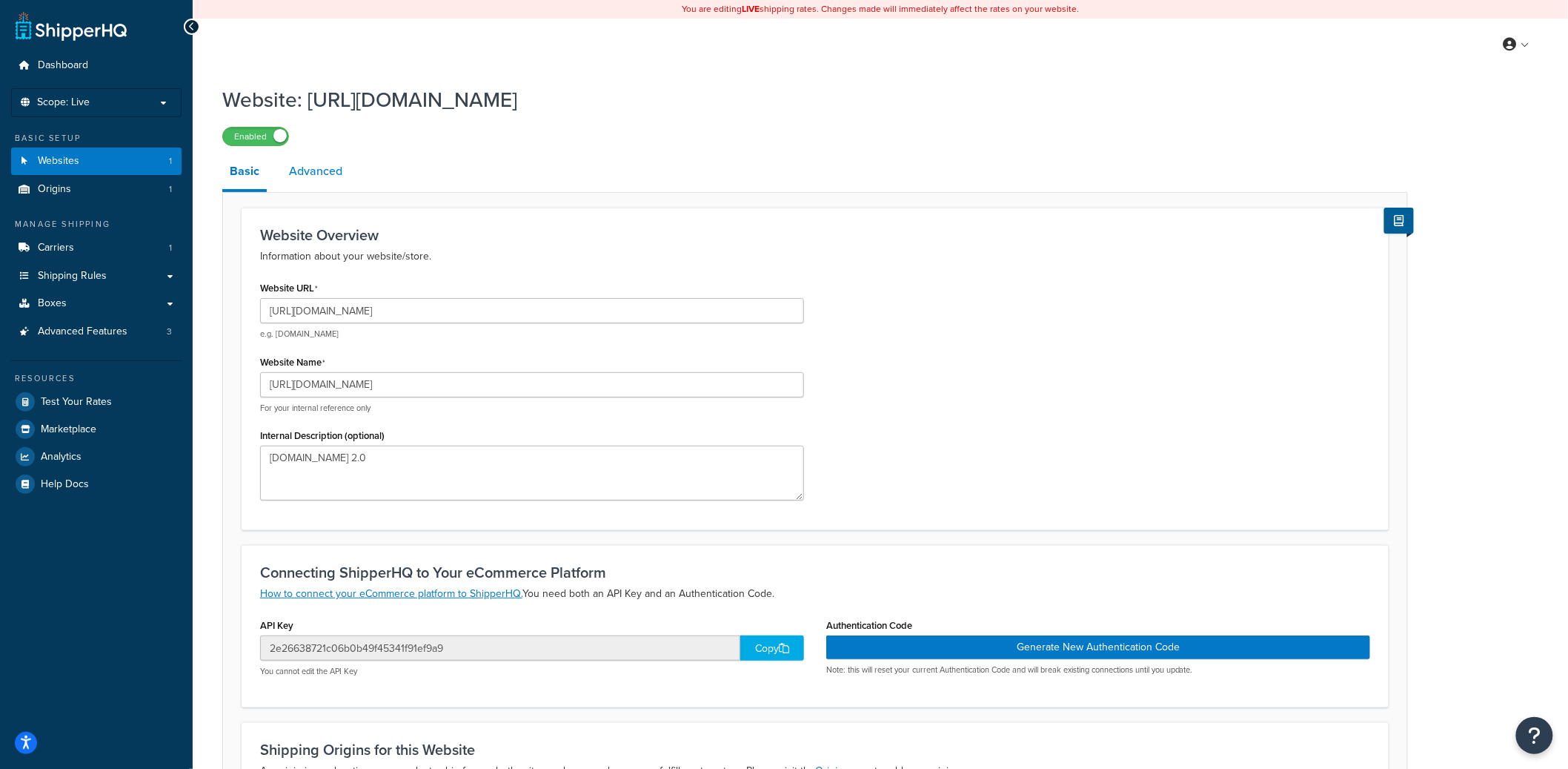
click at [309, 183] on link "Advanced" at bounding box center [315, 171] width 68 height 36
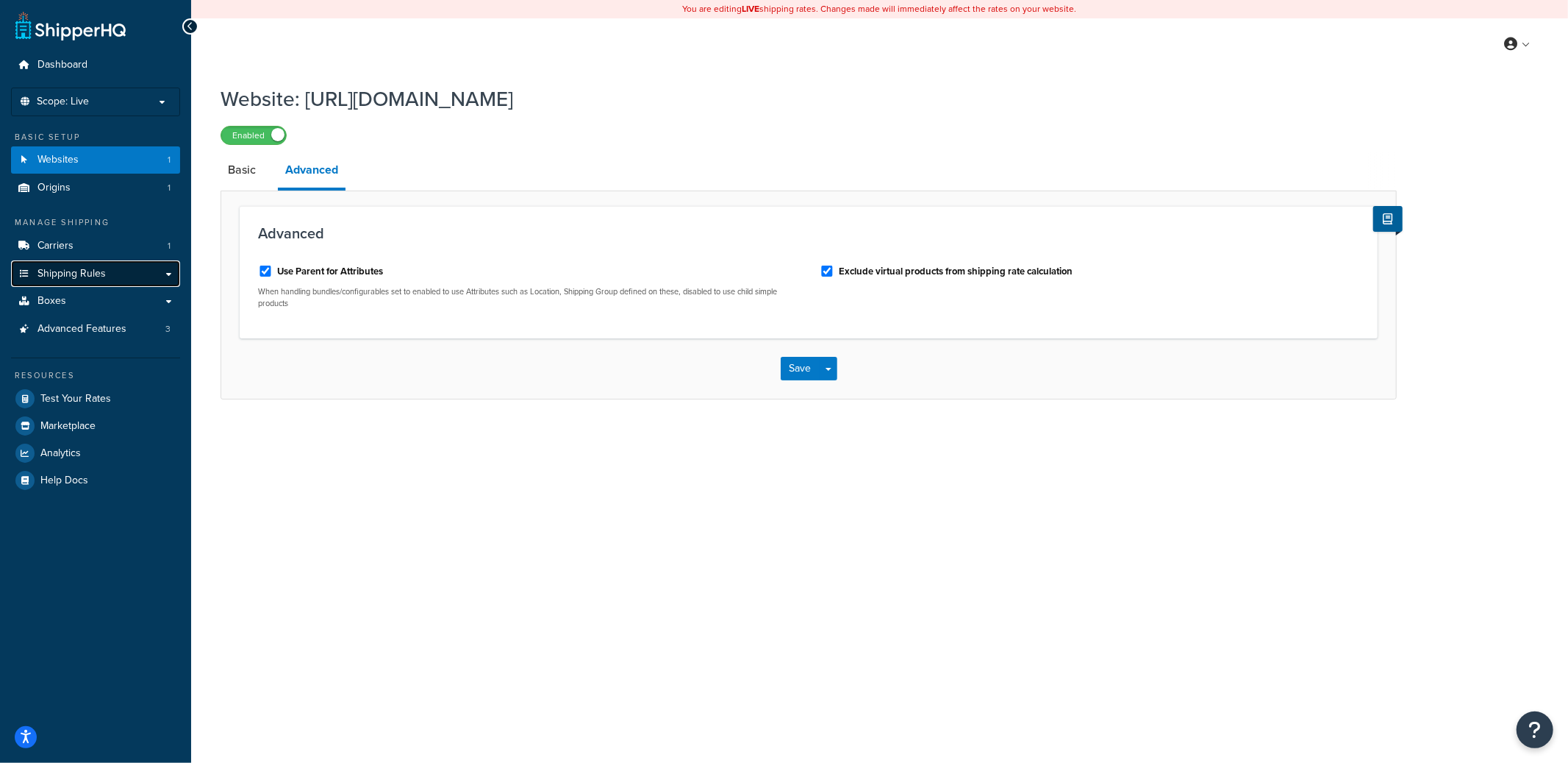
click at [106, 275] on link "Shipping Rules" at bounding box center [96, 274] width 169 height 27
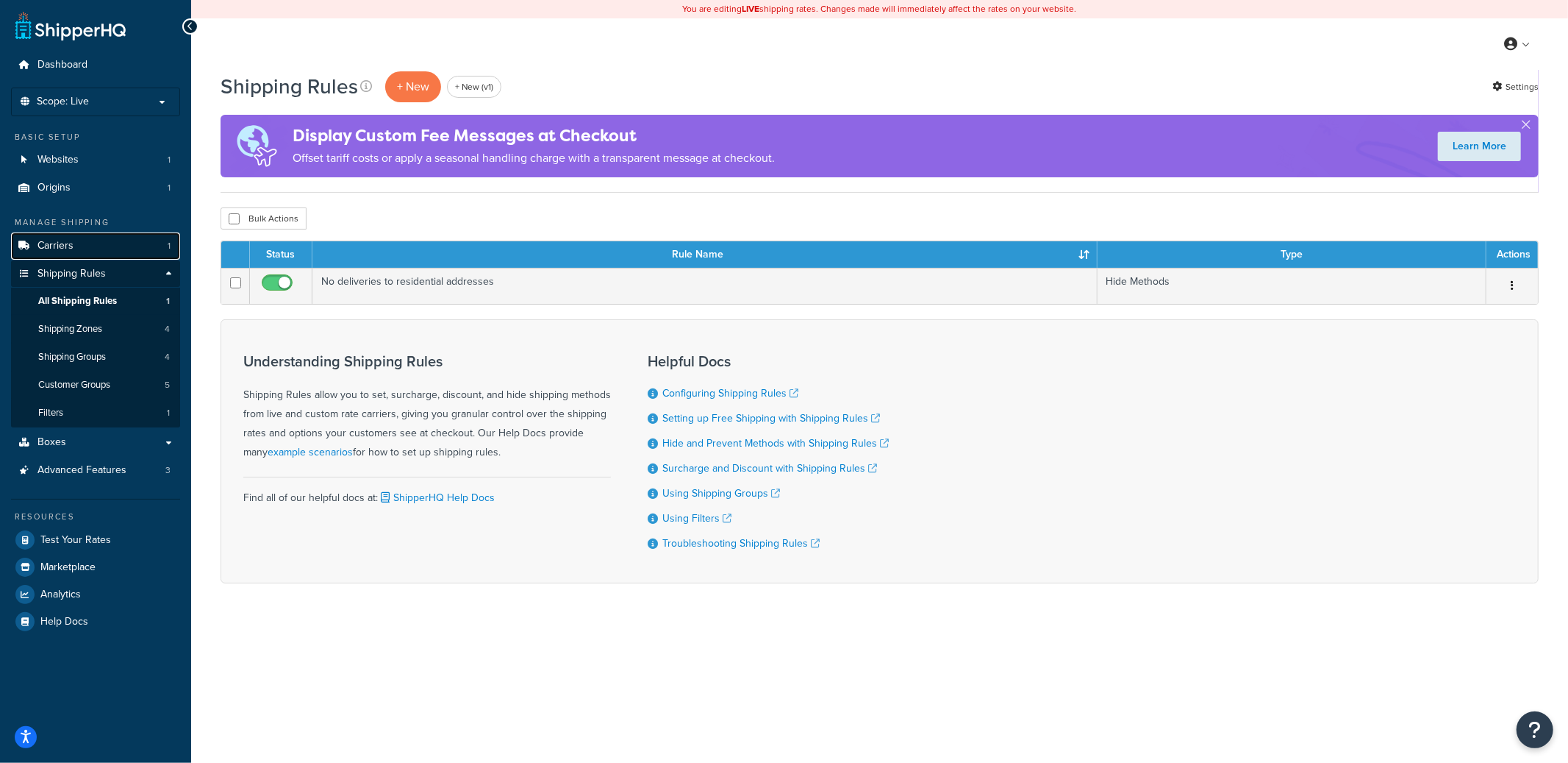
click at [119, 256] on link "Carriers 1" at bounding box center [96, 246] width 169 height 27
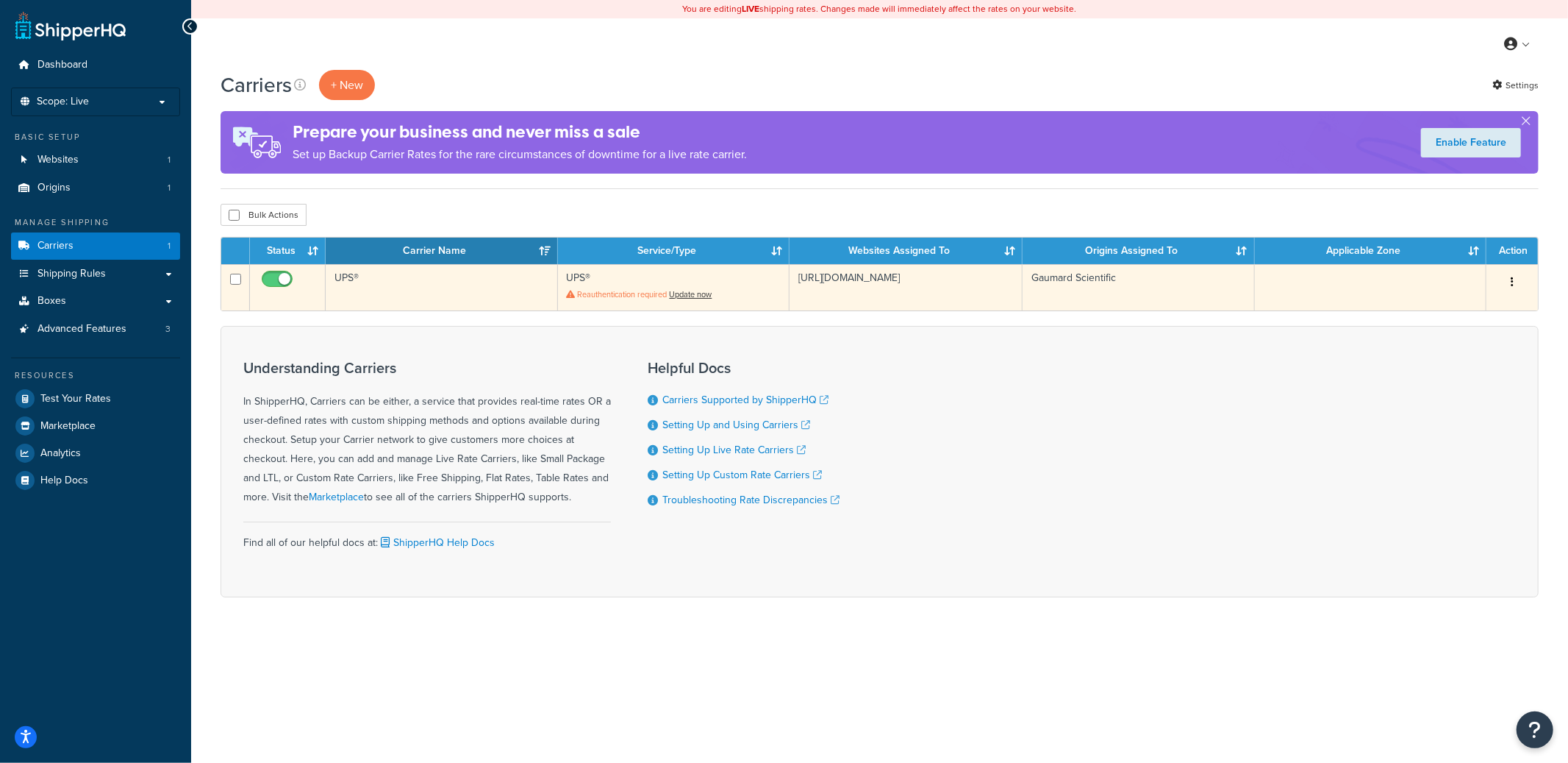
click at [449, 288] on td "UPS®" at bounding box center [441, 287] width 232 height 47
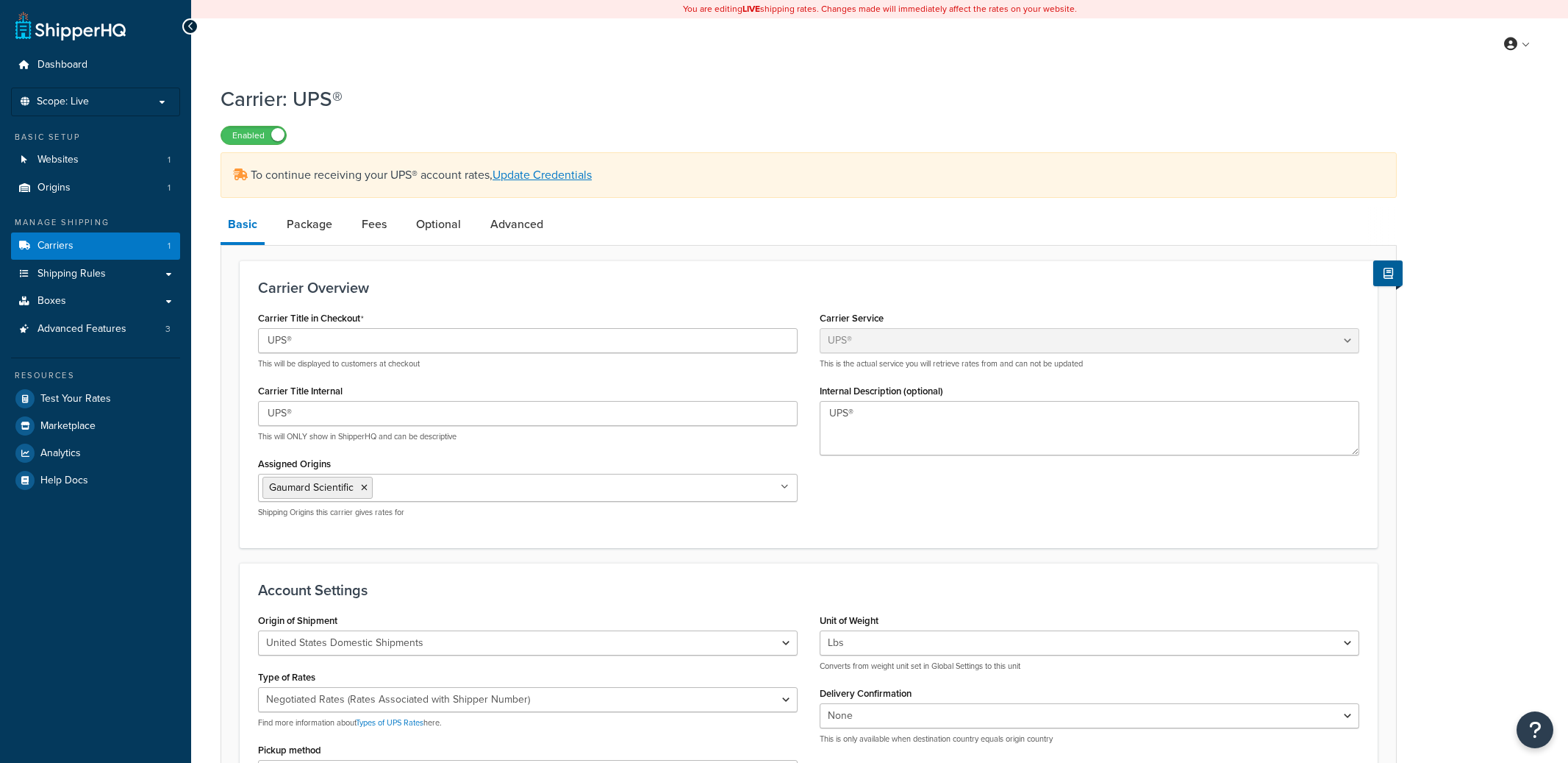
select select "ups"
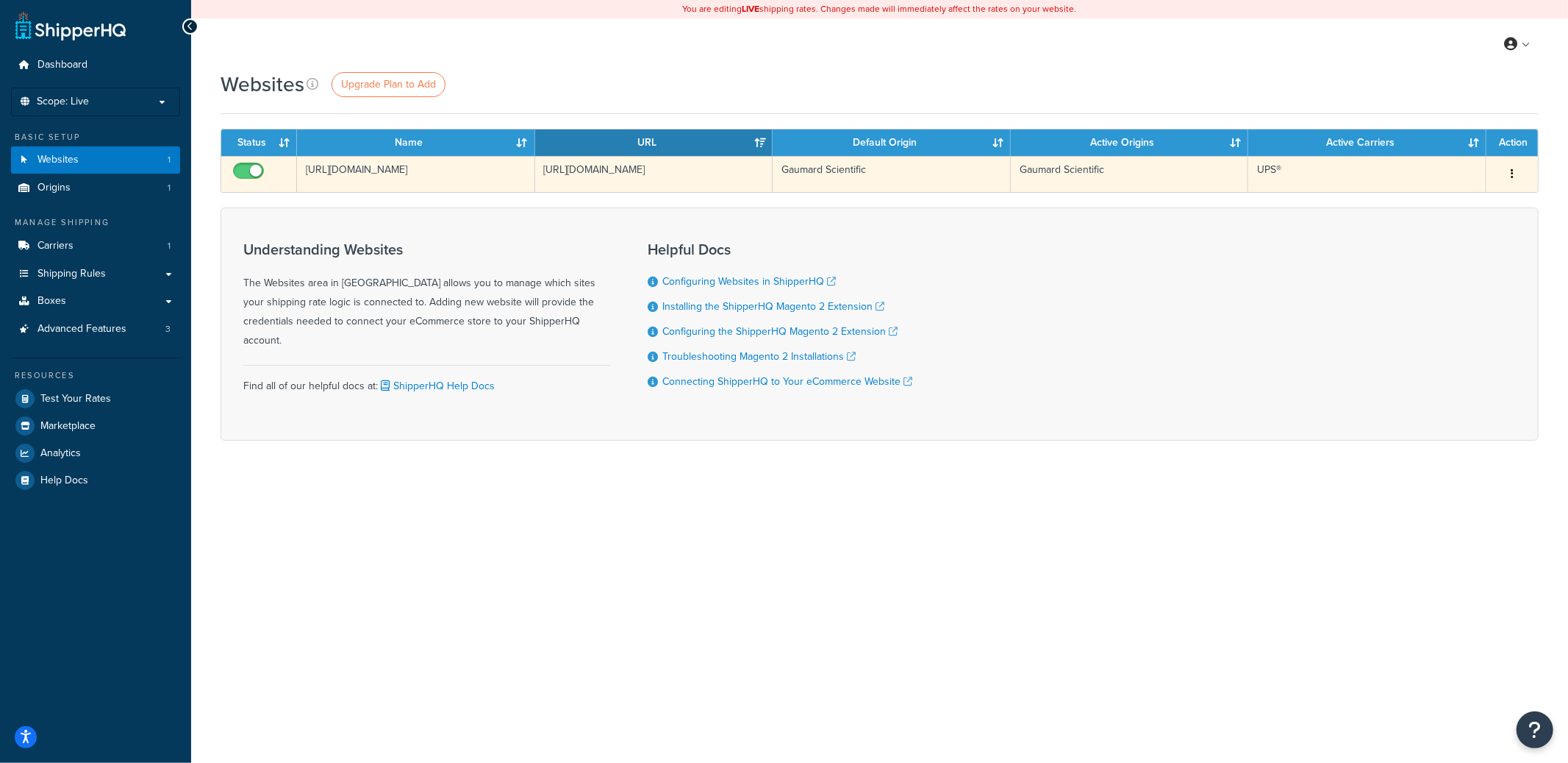
click at [579, 188] on td "[URL][DOMAIN_NAME]" at bounding box center [653, 174] width 238 height 36
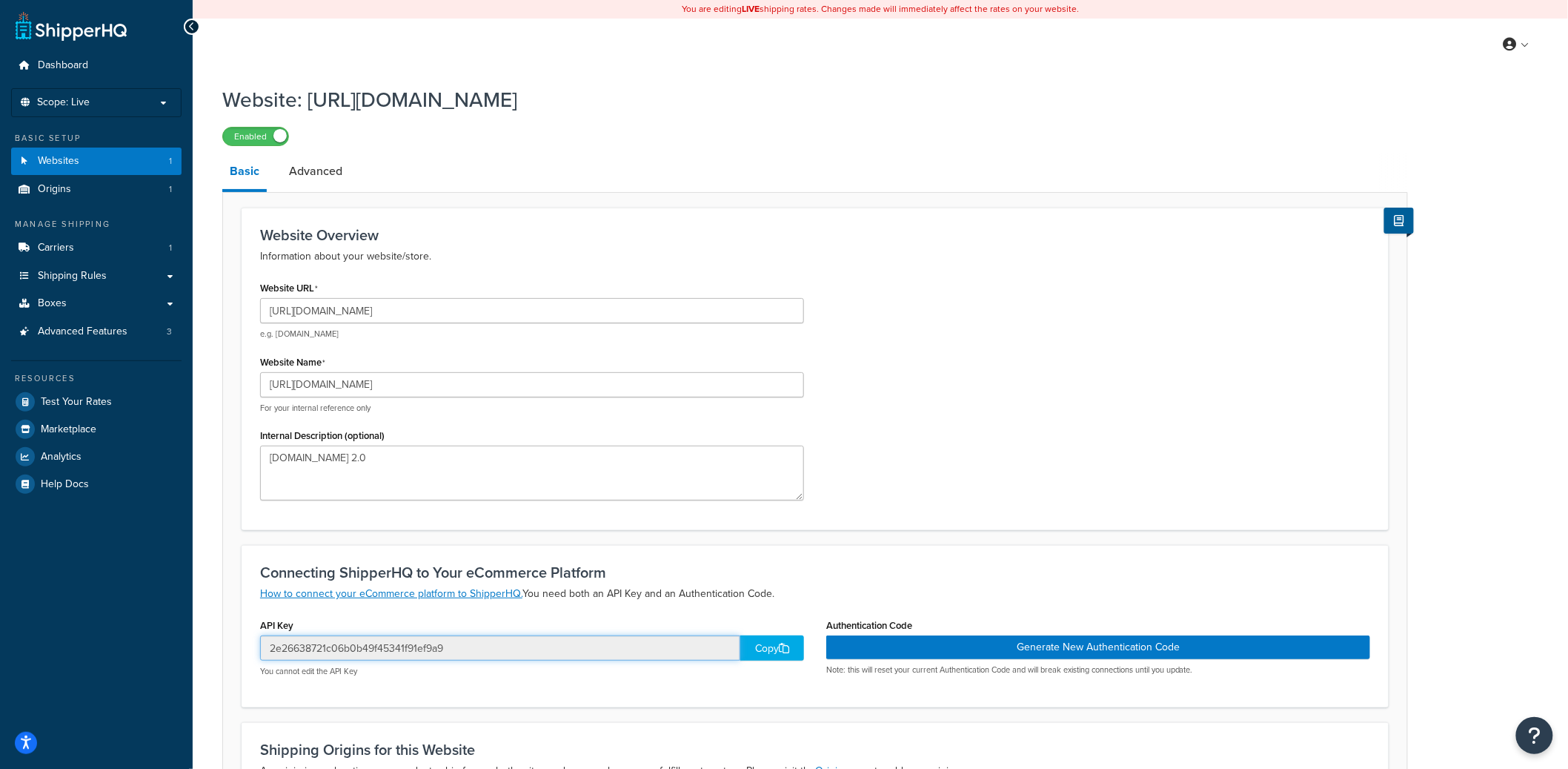
click at [371, 654] on input "2e26638721c06b0b49f45341f91ef9a9" at bounding box center [500, 648] width 480 height 26
drag, startPoint x: 327, startPoint y: 314, endPoint x: 444, endPoint y: 316, distance: 117.0
click at [444, 316] on input "[URL][DOMAIN_NAME]" at bounding box center [532, 311] width 544 height 26
